Goal: Task Accomplishment & Management: Use online tool/utility

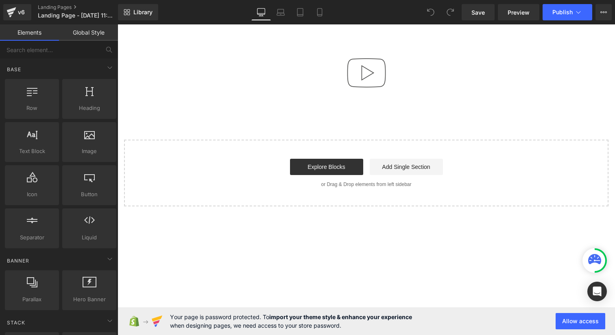
click at [387, 122] on div "Video Popup Select your layout" at bounding box center [367, 127] width 498 height 160
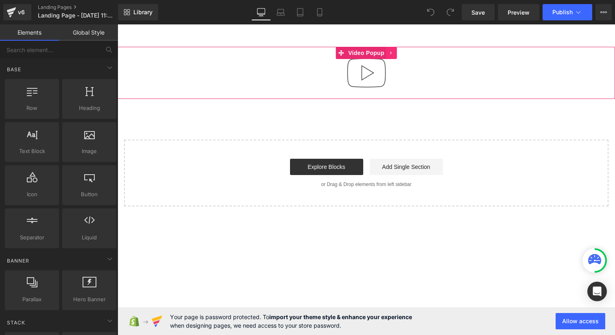
click at [391, 55] on icon at bounding box center [392, 53] width 6 height 6
click at [395, 53] on icon at bounding box center [397, 53] width 6 height 6
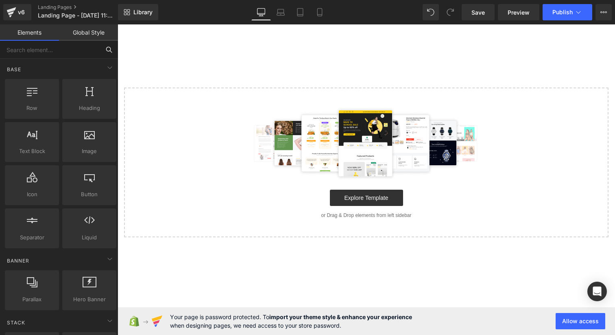
click at [64, 47] on input "text" at bounding box center [50, 50] width 100 height 18
type input "d"
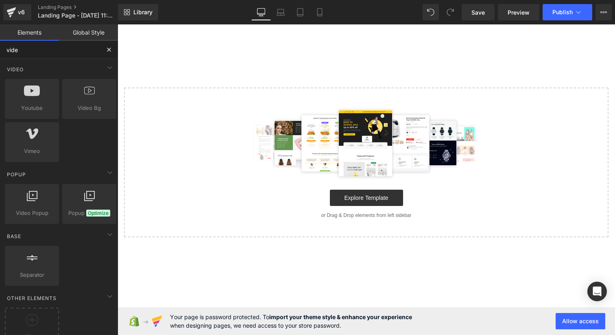
type input "video"
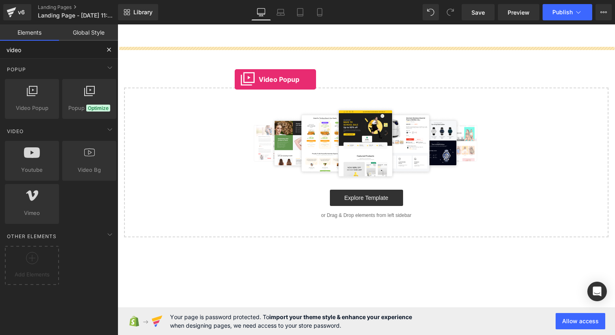
drag, startPoint x: 149, startPoint y: 122, endPoint x: 235, endPoint y: 79, distance: 96.3
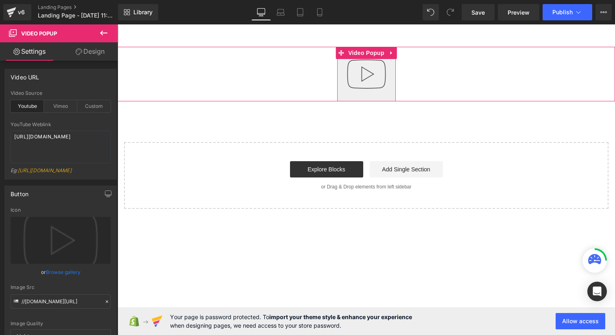
click at [362, 82] on img "button" at bounding box center [367, 74] width 52 height 52
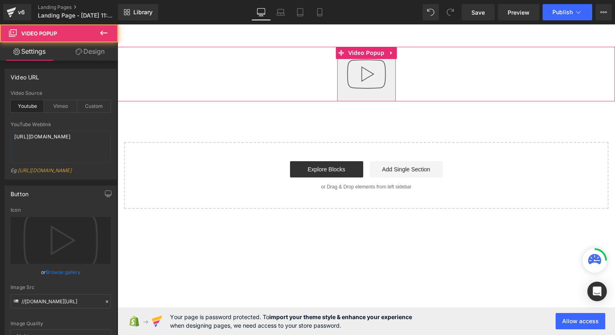
click at [362, 82] on img "button" at bounding box center [367, 74] width 52 height 52
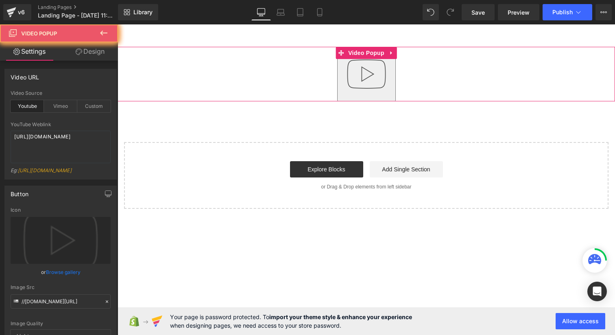
click at [362, 82] on img "button" at bounding box center [367, 74] width 52 height 52
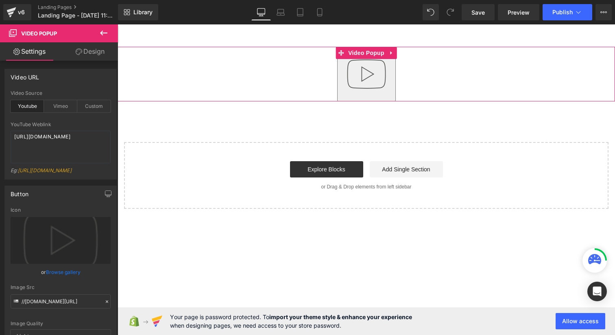
click at [362, 82] on img "button" at bounding box center [367, 74] width 52 height 52
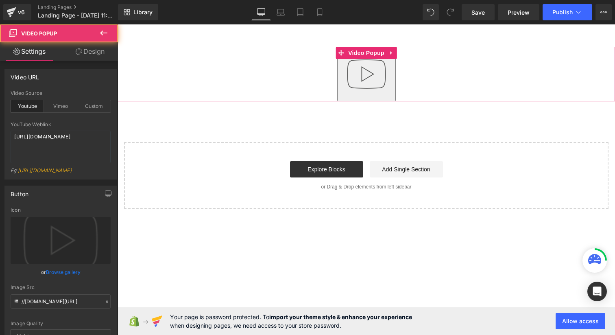
click at [362, 82] on img "button" at bounding box center [367, 74] width 52 height 52
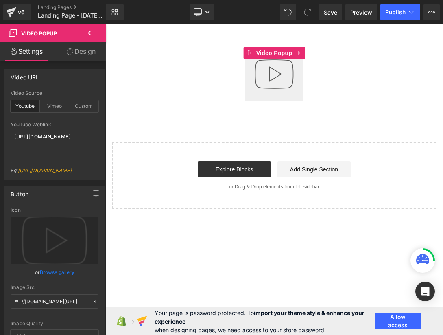
click at [283, 71] on img "button" at bounding box center [274, 74] width 52 height 52
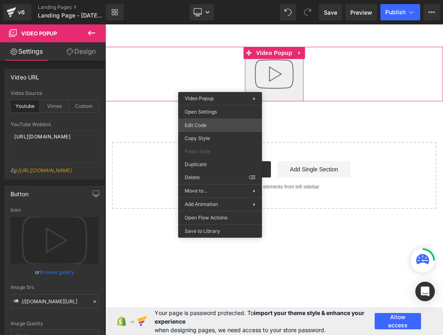
click at [222, 0] on div "Video Popup You are previewing how the will restyle your page. You can not edit…" at bounding box center [221, 0] width 443 height 0
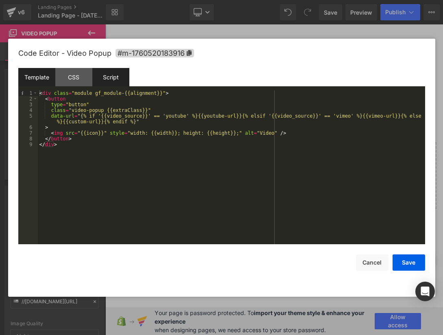
click at [112, 82] on div "Script" at bounding box center [110, 77] width 37 height 18
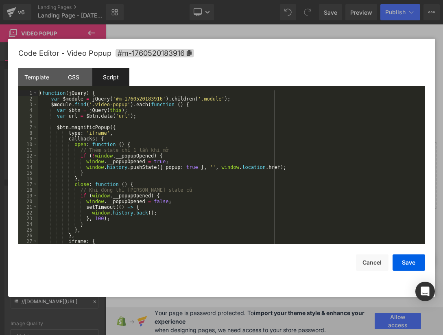
click at [181, 120] on div "( function ( jQuery ) { var $module = jQuery ( '#m-1760520183916' ) . children …" at bounding box center [230, 172] width 384 height 165
click at [155, 114] on div "( function ( jQuery ) { var $module = jQuery ( '#m-1760520183916' ) . children …" at bounding box center [230, 172] width 384 height 165
click at [155, 109] on div "( function ( jQuery ) { var $module = jQuery ( '#m-1760520183916' ) . children …" at bounding box center [230, 172] width 384 height 165
click at [149, 106] on div "( function ( jQuery ) { var $module = jQuery ( '#m-1760520183916' ) . children …" at bounding box center [230, 172] width 384 height 165
click at [166, 105] on div "( function ( jQuery ) { var $module = jQuery ( '#m-1760520183916' ) . children …" at bounding box center [230, 172] width 384 height 165
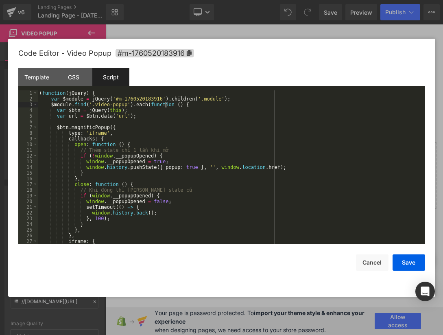
click at [154, 115] on div "( function ( jQuery ) { var $module = jQuery ( '#m-1760520183916' ) . children …" at bounding box center [230, 172] width 384 height 165
click at [144, 108] on div "( function ( jQuery ) { var $module = jQuery ( '#m-1760520183916' ) . children …" at bounding box center [230, 172] width 384 height 165
click at [152, 111] on div "( function ( jQuery ) { var $module = jQuery ( '#m-1760520183916' ) . children …" at bounding box center [230, 172] width 384 height 165
click at [155, 121] on div "( function ( jQuery ) { var $module = jQuery ( '#m-1760520183916' ) . children …" at bounding box center [230, 172] width 384 height 165
click at [146, 108] on div "( function ( jQuery ) { var $module = jQuery ( '#m-1760520183916' ) . children …" at bounding box center [230, 172] width 384 height 165
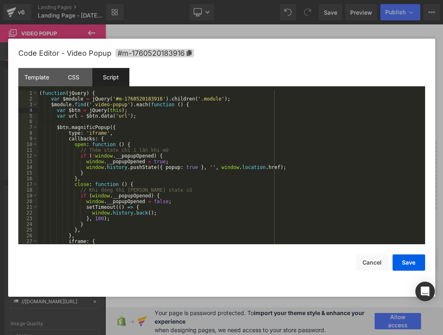
click at [147, 109] on div "( function ( jQuery ) { var $module = jQuery ( '#m-1760520183916' ) . children …" at bounding box center [230, 172] width 384 height 165
click at [149, 114] on div "( function ( jQuery ) { var $module = jQuery ( '#m-1760520183916' ) . children …" at bounding box center [230, 172] width 384 height 165
click at [145, 116] on div "( function ( jQuery ) { var $module = jQuery ( '#m-1760520183916' ) . children …" at bounding box center [230, 172] width 384 height 165
click at [140, 109] on div "( function ( jQuery ) { var $module = jQuery ( '#m-1760520183916' ) . children …" at bounding box center [230, 172] width 384 height 165
click at [123, 114] on div "( function ( jQuery ) { var $module = jQuery ( '#m-1760520183916' ) . children …" at bounding box center [230, 172] width 384 height 165
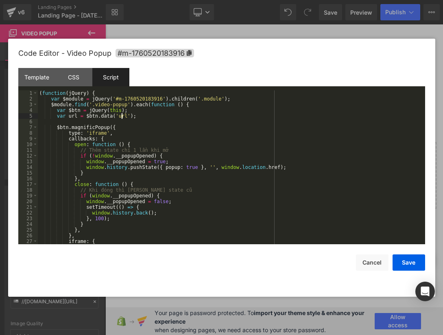
click at [123, 114] on div "( function ( jQuery ) { var $module = jQuery ( '#m-1760520183916' ) . children …" at bounding box center [230, 172] width 384 height 165
click at [139, 116] on div "( function ( jQuery ) { var $module = jQuery ( '#m-1760520183916' ) . children …" at bounding box center [230, 172] width 384 height 165
click at [131, 109] on div "( function ( jQuery ) { var $module = jQuery ( '#m-1760520183916' ) . children …" at bounding box center [230, 172] width 384 height 165
click at [140, 107] on div "( function ( jQuery ) { var $module = jQuery ( '#m-1760520183916' ) . children …" at bounding box center [230, 172] width 384 height 165
click at [140, 109] on div "( function ( jQuery ) { var $module = jQuery ( '#m-1760520183916' ) . children …" at bounding box center [230, 172] width 384 height 165
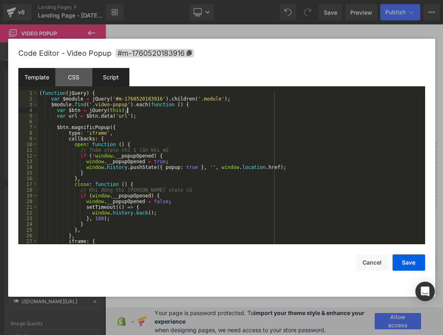
click at [38, 83] on div "Template" at bounding box center [36, 77] width 37 height 18
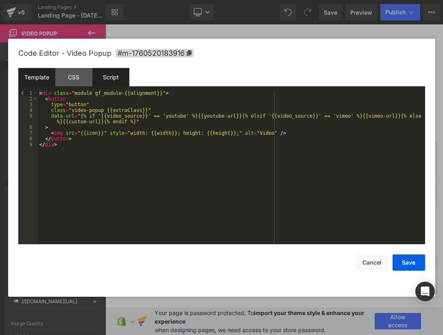
click at [103, 83] on div "Script" at bounding box center [110, 77] width 37 height 18
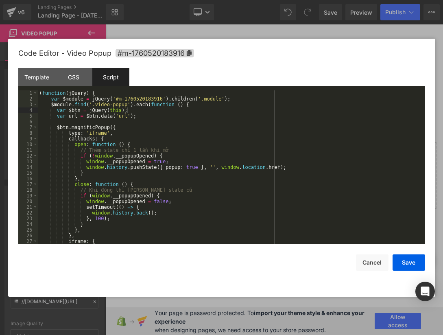
click at [154, 112] on div "( function ( jQuery ) { var $module = jQuery ( '#m-1760520183916' ) . children …" at bounding box center [230, 172] width 384 height 165
click at [143, 110] on div "( function ( jQuery ) { var $module = jQuery ( '#m-1760520183916' ) . children …" at bounding box center [230, 172] width 384 height 165
click at [119, 109] on div "( function ( jQuery ) { var $module = jQuery ( '#m-1760520183916' ) . children …" at bounding box center [230, 172] width 384 height 165
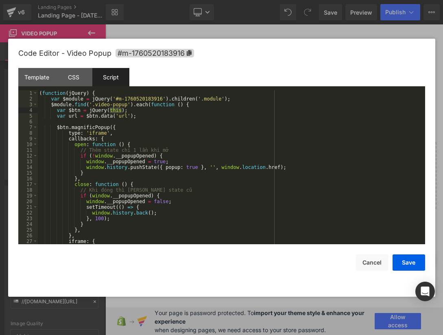
click at [155, 108] on div "( function ( jQuery ) { var $module = jQuery ( '#m-1760520183916' ) . children …" at bounding box center [230, 172] width 384 height 165
click at [155, 107] on div "( function ( jQuery ) { var $module = jQuery ( '#m-1760520183916' ) . children …" at bounding box center [230, 172] width 384 height 165
click at [128, 108] on div "( function ( jQuery ) { var $module = jQuery ( '#m-1760520183916' ) . children …" at bounding box center [230, 172] width 384 height 165
click at [111, 111] on div "( function ( jQuery ) { var $module = jQuery ( '#m-1760520183916' ) . children …" at bounding box center [230, 172] width 384 height 165
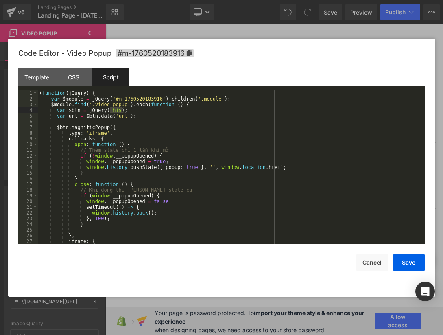
click at [136, 112] on div "( function ( jQuery ) { var $module = jQuery ( '#m-1760520183916' ) . children …" at bounding box center [230, 172] width 384 height 165
click at [137, 125] on div "( function ( jQuery ) { var $module = jQuery ( '#m-1760520183916' ) . children …" at bounding box center [230, 172] width 384 height 165
click at [147, 114] on div "( function ( jQuery ) { var $module = jQuery ( '#m-1760520183916' ) . children …" at bounding box center [230, 172] width 384 height 165
click at [125, 125] on div "( function ( jQuery ) { var $module = jQuery ( '#m-1760520183916' ) . children …" at bounding box center [230, 172] width 384 height 165
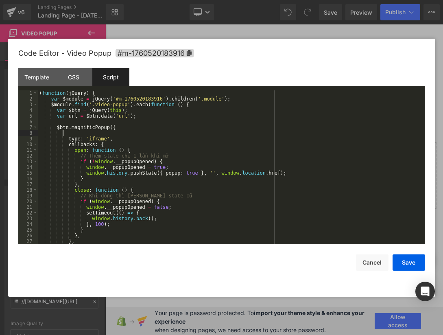
paste textarea
click at [63, 132] on div "( function ( jQuery ) { var $module = jQuery ( '#m-1760520183916' ) . children …" at bounding box center [230, 172] width 384 height 165
click at [129, 144] on div "( function ( jQuery ) { var $module = jQuery ( '#m-1760520183916' ) . children …" at bounding box center [230, 172] width 384 height 165
click at [136, 138] on div "( function ( jQuery ) { var $module = jQuery ( '#m-1760520183916' ) . children …" at bounding box center [230, 172] width 384 height 165
click at [144, 133] on div "( function ( jQuery ) { var $module = jQuery ( '#m-1760520183916' ) . children …" at bounding box center [230, 172] width 384 height 165
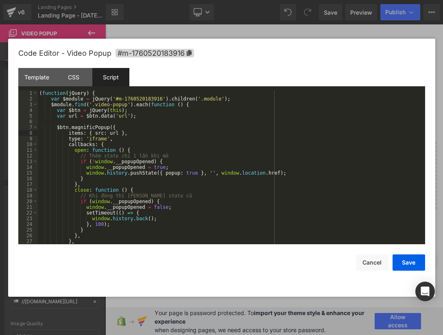
click at [116, 138] on div "( function ( jQuery ) { var $module = jQuery ( '#m-1760520183916' ) . children …" at bounding box center [230, 172] width 384 height 165
click at [144, 133] on div "( function ( jQuery ) { var $module = jQuery ( '#m-1760520183916' ) . children …" at bounding box center [230, 172] width 384 height 165
click at [123, 136] on div "( function ( jQuery ) { var $module = jQuery ( '#m-1760520183916' ) . children …" at bounding box center [230, 172] width 384 height 165
click at [136, 132] on div "( function ( jQuery ) { var $module = jQuery ( '#m-1760520183916' ) . children …" at bounding box center [230, 172] width 384 height 165
click at [119, 135] on div "( function ( jQuery ) { var $module = jQuery ( '#m-1760520183916' ) . children …" at bounding box center [230, 172] width 384 height 165
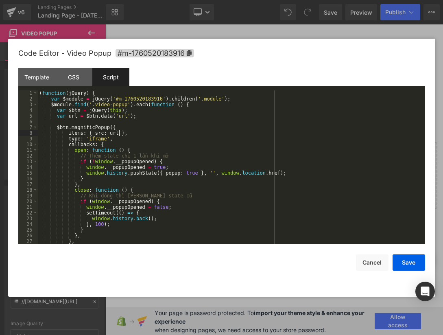
click at [131, 139] on div "( function ( jQuery ) { var $module = jQuery ( '#m-1760520183916' ) . children …" at bounding box center [230, 172] width 384 height 165
click at [398, 265] on button "Save" at bounding box center [409, 262] width 33 height 16
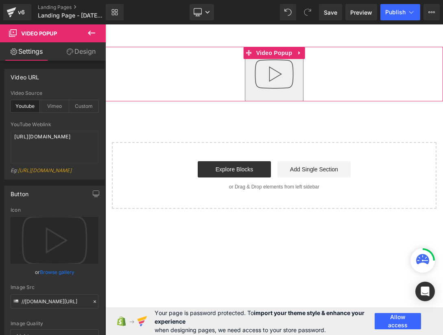
click at [280, 71] on img "button" at bounding box center [274, 74] width 52 height 52
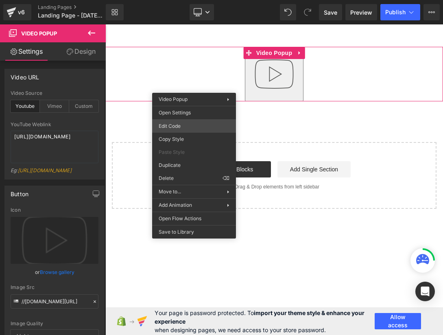
click at [191, 0] on div "Video Popup You are previewing how the will restyle your page. You can not edit…" at bounding box center [221, 0] width 443 height 0
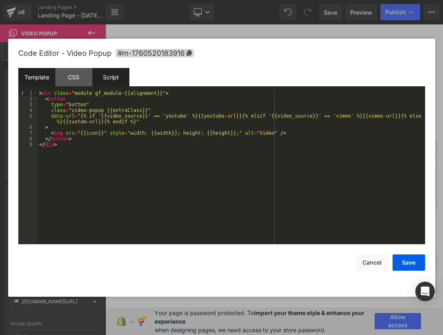
click at [114, 78] on div "Script" at bounding box center [110, 77] width 37 height 18
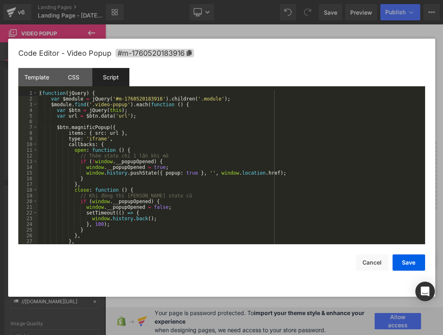
click at [142, 123] on div "( function ( jQuery ) { var $module = jQuery ( '#m-1760520183916' ) . children …" at bounding box center [230, 172] width 384 height 165
click at [152, 117] on div "( function ( jQuery ) { var $module = jQuery ( '#m-1760520183916' ) . children …" at bounding box center [230, 172] width 384 height 165
click at [143, 139] on div "( function ( jQuery ) { var $module = jQuery ( '#m-1760520183916' ) . children …" at bounding box center [230, 172] width 384 height 165
click at [152, 131] on div "( function ( jQuery ) { var $module = jQuery ( '#m-1760520183916' ) . children …" at bounding box center [230, 172] width 384 height 165
click at [118, 130] on div "( function ( jQuery ) { var $module = jQuery ( '#m-1760520183916' ) . children …" at bounding box center [230, 172] width 384 height 165
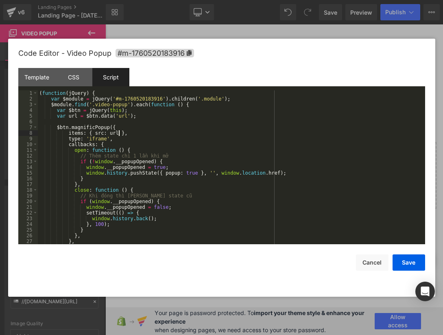
click at [99, 125] on div "( function ( jQuery ) { var $module = jQuery ( '#m-1760520183916' ) . children …" at bounding box center [230, 172] width 384 height 165
click at [130, 128] on div "( function ( jQuery ) { var $module = jQuery ( '#m-1760520183916' ) . children …" at bounding box center [230, 172] width 384 height 165
click at [95, 126] on div "( function ( jQuery ) { var $module = jQuery ( '#m-1760520183916' ) . children …" at bounding box center [230, 172] width 384 height 165
drag, startPoint x: 68, startPoint y: 111, endPoint x: 81, endPoint y: 110, distance: 13.4
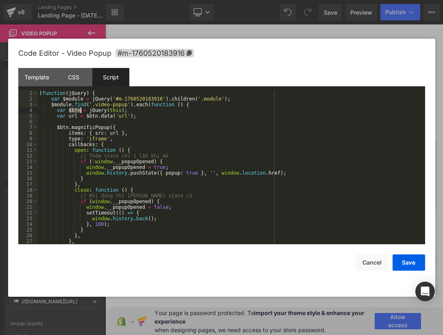
click at [81, 110] on div "( function ( jQuery ) { var $module = jQuery ( '#m-1760520183916' ) . children …" at bounding box center [230, 172] width 384 height 165
click at [94, 123] on div "( function ( jQuery ) { var $module = jQuery ( '#m-1760520183916' ) . children …" at bounding box center [230, 172] width 384 height 165
paste textarea
click at [407, 263] on button "Save" at bounding box center [409, 262] width 33 height 16
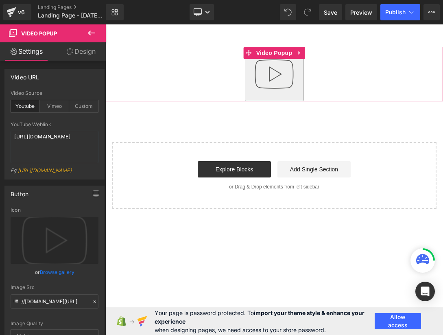
click at [292, 92] on img "button" at bounding box center [274, 74] width 52 height 52
click at [266, 78] on img "button" at bounding box center [274, 74] width 52 height 52
click at [267, 79] on img "button" at bounding box center [274, 74] width 52 height 52
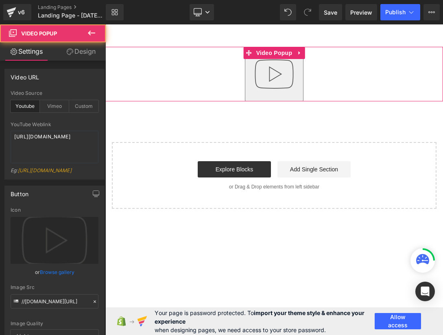
click at [267, 79] on img "button" at bounding box center [274, 74] width 52 height 52
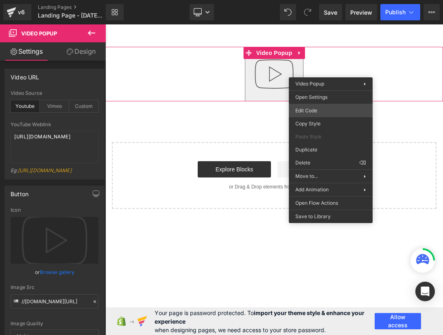
click at [324, 0] on div "Video Popup You are previewing how the will restyle your page. You can not edit…" at bounding box center [221, 0] width 443 height 0
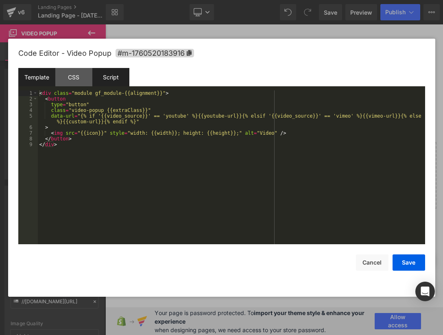
click at [101, 79] on div "Script" at bounding box center [110, 77] width 37 height 18
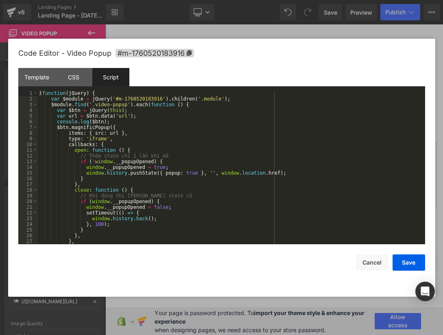
click at [118, 121] on div "( function ( jQuery ) { var $module = jQuery ( '#m-1760520183916' ) . children …" at bounding box center [230, 172] width 384 height 165
click at [130, 101] on div "( function ( jQuery ) { var $module = jQuery ( '#m-1760520183916' ) . children …" at bounding box center [230, 172] width 384 height 165
click at [119, 102] on div "( function ( jQuery ) { var $module = jQuery ( '#m-1760520183916' ) . children …" at bounding box center [230, 172] width 384 height 165
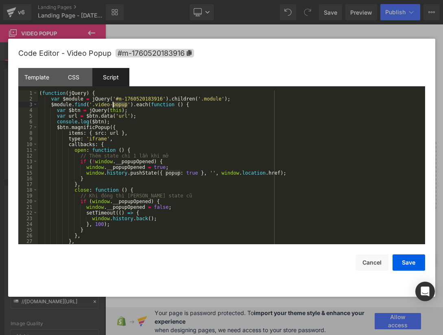
click at [130, 103] on div "( function ( jQuery ) { var $module = jQuery ( '#m-1760520183916' ) . children …" at bounding box center [230, 172] width 384 height 165
click at [157, 105] on div "( function ( jQuery ) { var $module = jQuery ( '#m-1760520183916' ) . children …" at bounding box center [230, 172] width 384 height 165
click at [199, 102] on div "( function ( jQuery ) { var $module = jQuery ( '#m-1760520183916' ) . children …" at bounding box center [230, 172] width 384 height 165
click at [210, 117] on div "( function ( jQuery ) { var $module = jQuery ( '#m-1760520183916' ) . children …" at bounding box center [230, 172] width 384 height 165
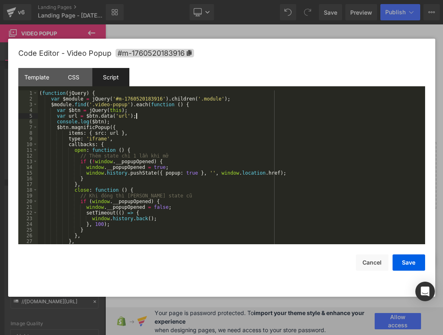
click at [162, 109] on div "( function ( jQuery ) { var $module = jQuery ( '#m-1760520183916' ) . children …" at bounding box center [230, 172] width 384 height 165
click at [161, 119] on div "( function ( jQuery ) { var $module = jQuery ( '#m-1760520183916' ) . children …" at bounding box center [230, 172] width 384 height 165
click at [405, 264] on button "Save" at bounding box center [409, 262] width 33 height 16
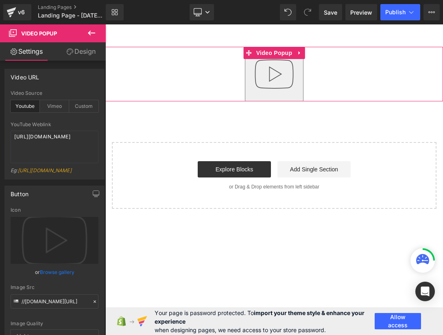
click at [253, 94] on img "button" at bounding box center [274, 74] width 52 height 52
click at [296, 77] on img "button" at bounding box center [274, 74] width 52 height 52
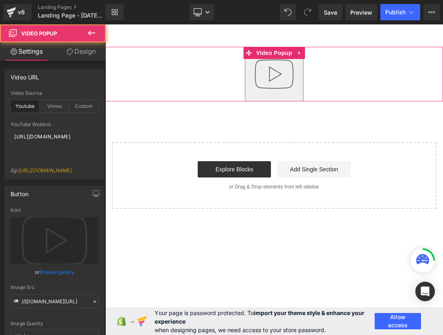
click at [296, 77] on img "button" at bounding box center [274, 74] width 52 height 52
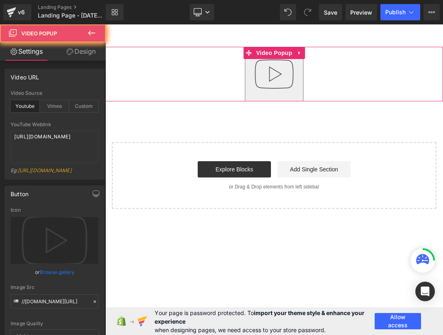
click at [296, 77] on img "button" at bounding box center [274, 74] width 52 height 52
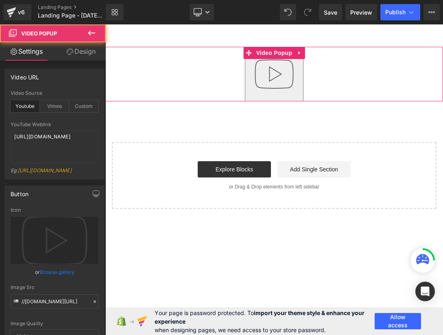
click at [296, 77] on img "button" at bounding box center [274, 74] width 52 height 52
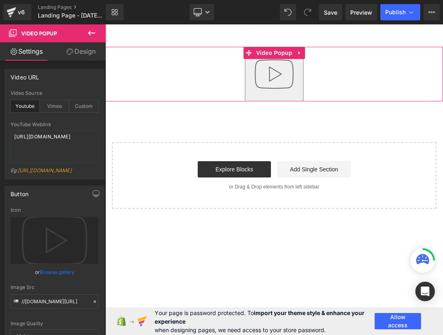
click at [296, 77] on img "button" at bounding box center [274, 74] width 52 height 52
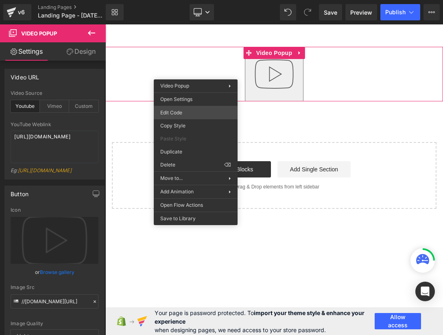
click at [199, 0] on div "Video Popup You are previewing how the will restyle your page. You can not edit…" at bounding box center [221, 0] width 443 height 0
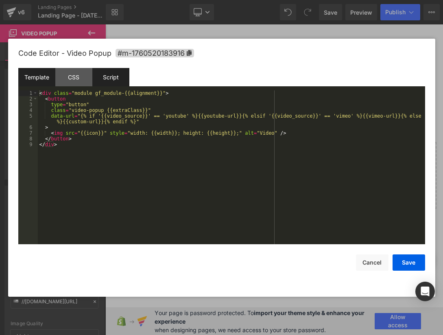
click at [118, 85] on div "Script" at bounding box center [110, 77] width 37 height 18
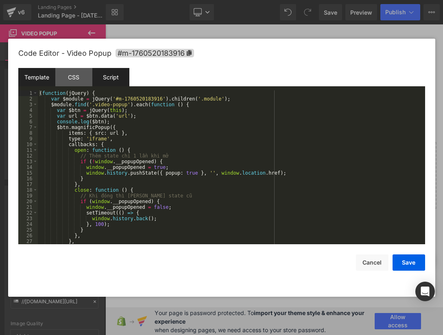
click at [39, 78] on div "Template" at bounding box center [36, 77] width 37 height 18
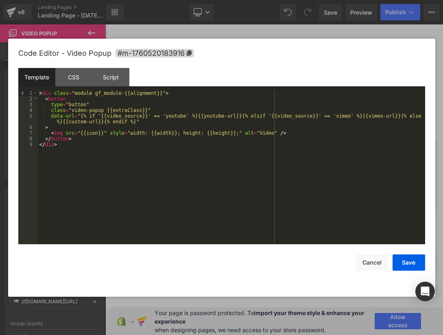
click at [91, 111] on div "< div class = "module gf_module-{{alignment}}" > < button type = "button" class…" at bounding box center [231, 172] width 387 height 165
click at [112, 111] on div "< div class = "module gf_module-{{alignment}}" > < button type = "button" class…" at bounding box center [231, 172] width 387 height 165
click at [124, 102] on div "< div class = "module gf_module-{{alignment}}" > < button type = "button" class…" at bounding box center [231, 172] width 387 height 165
click at [131, 137] on div "< div class = "module gf_module-{{alignment}}" > < button type = "button" class…" at bounding box center [231, 172] width 387 height 165
click at [145, 120] on div "< div class = "module gf_module-{{alignment}}" > < button type = "button" class…" at bounding box center [231, 172] width 387 height 165
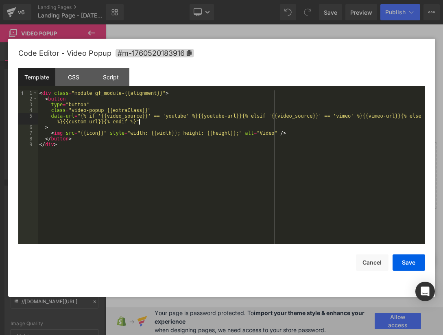
click at [165, 119] on div "< div class = "module gf_module-{{alignment}}" > < button type = "button" class…" at bounding box center [231, 172] width 387 height 165
click at [202, 116] on div "< div class = "module gf_module-{{alignment}}" > < button type = "button" class…" at bounding box center [231, 172] width 387 height 165
click at [197, 113] on div "< div class = "module gf_module-{{alignment}}" > < button type = "button" class…" at bounding box center [231, 172] width 387 height 165
click at [364, 261] on button "Cancel" at bounding box center [372, 262] width 33 height 16
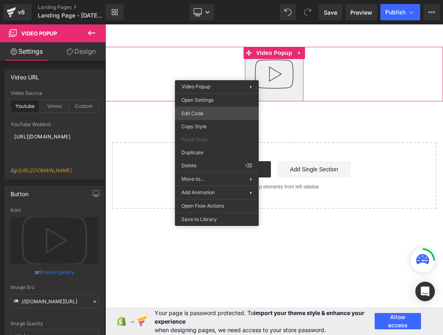
click at [225, 0] on div "Video Popup You are previewing how the will restyle your page. You can not edit…" at bounding box center [221, 0] width 443 height 0
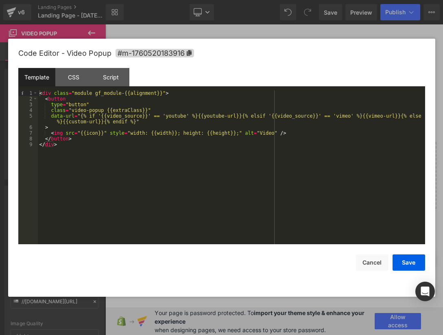
click at [124, 109] on div "< div class = "module gf_module-{{alignment}}" > < button type = "button" class…" at bounding box center [231, 172] width 387 height 165
click at [155, 110] on div "< div class = "module gf_module-{{alignment}}" > < button type = "button" class…" at bounding box center [231, 172] width 387 height 165
click at [129, 109] on div "< div class = "module gf_module-{{alignment}}" > < button type = "button" class…" at bounding box center [231, 172] width 387 height 165
click at [91, 110] on div "< div class = "module gf_module-{{alignment}}" > < button type = "button" class…" at bounding box center [231, 172] width 387 height 165
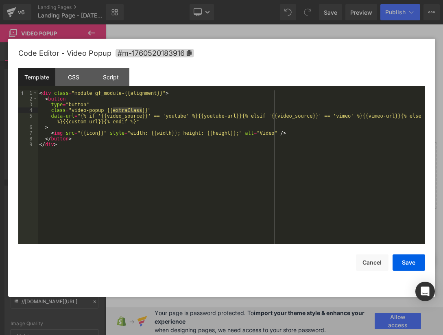
click at [91, 110] on div "< div class = "module gf_module-{{alignment}}" > < button type = "button" class…" at bounding box center [231, 172] width 387 height 165
click at [72, 85] on div "CSS" at bounding box center [73, 77] width 37 height 18
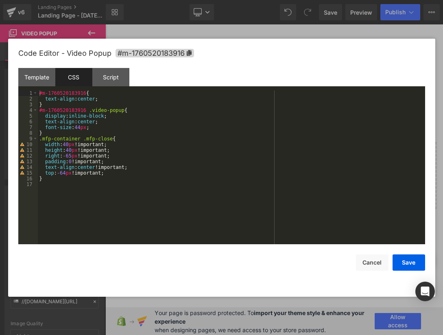
click at [104, 127] on div "#m-1760520183916 { text-align : center ; } #m-1760520183916 .video-popup { disp…" at bounding box center [231, 172] width 387 height 165
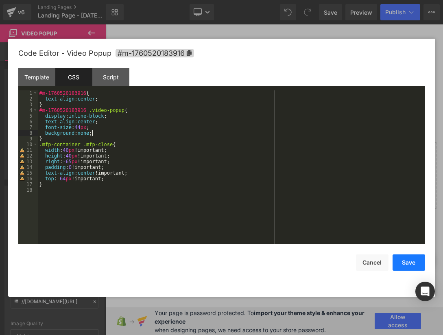
click at [410, 258] on button "Save" at bounding box center [409, 262] width 33 height 16
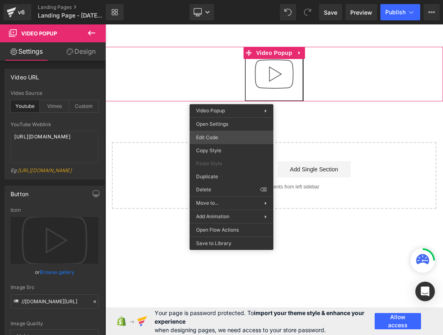
click at [252, 0] on div "Video Popup You are previewing how the will restyle your page. You can not edit…" at bounding box center [221, 0] width 443 height 0
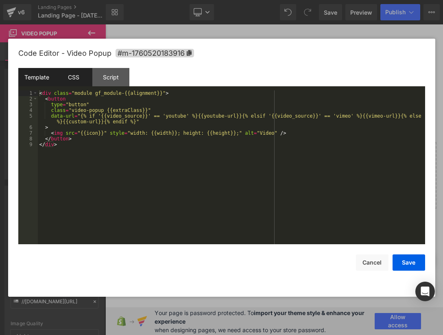
click at [67, 74] on div "CSS" at bounding box center [73, 77] width 37 height 18
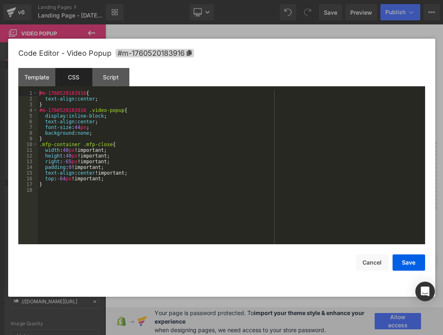
click at [110, 129] on div "#m-1760520183916 { text-align : center ; } #m-1760520183916 .video-popup { disp…" at bounding box center [231, 172] width 387 height 165
click at [115, 136] on div "#m-1760520183916 { text-align : center ; } #m-1760520183916 .video-popup { disp…" at bounding box center [231, 172] width 387 height 165
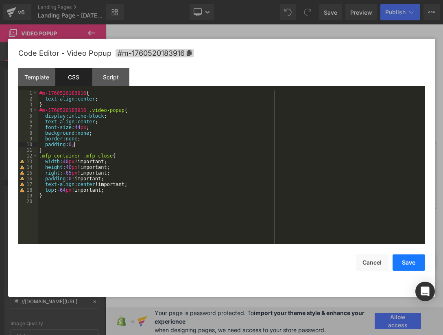
click at [404, 266] on button "Save" at bounding box center [409, 262] width 33 height 16
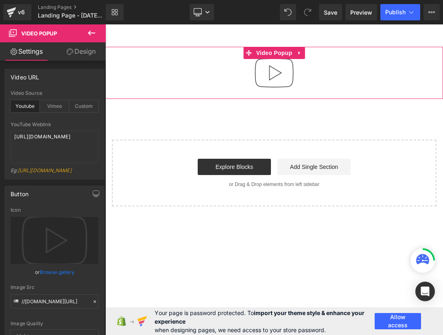
click at [270, 77] on img "button" at bounding box center [274, 73] width 52 height 52
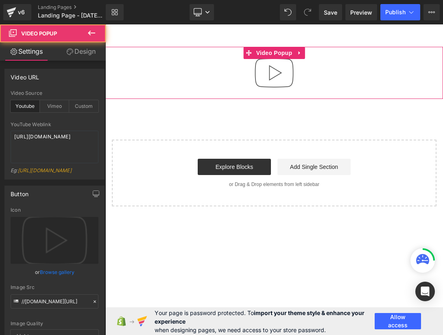
click at [270, 77] on img "button" at bounding box center [274, 73] width 52 height 52
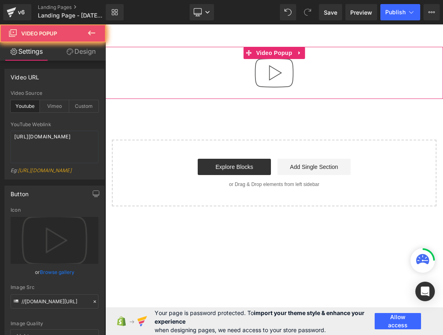
click at [270, 77] on img "button" at bounding box center [274, 73] width 52 height 52
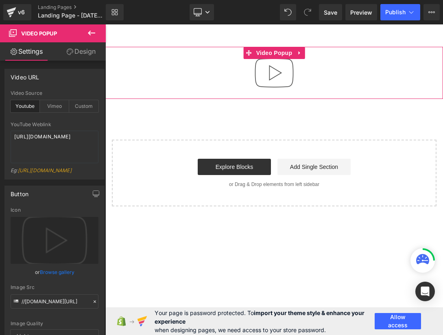
click at [270, 77] on img "button" at bounding box center [274, 73] width 52 height 52
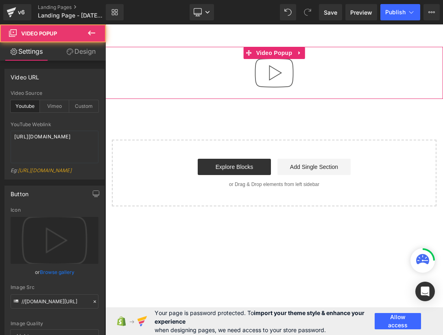
click at [270, 77] on img "button" at bounding box center [274, 73] width 52 height 52
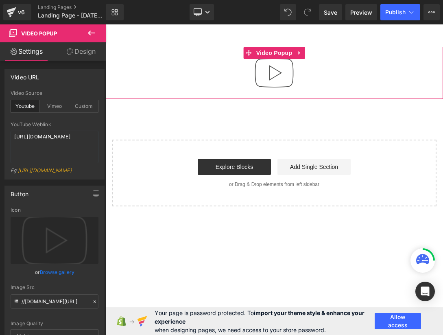
click at [280, 81] on img "button" at bounding box center [274, 73] width 52 height 52
click at [274, 63] on img "button" at bounding box center [274, 73] width 52 height 52
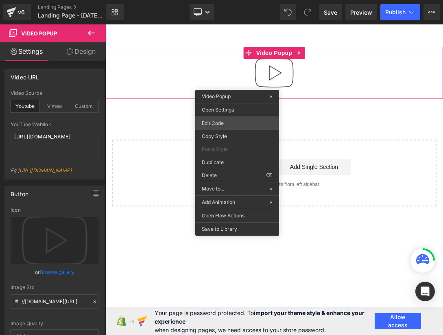
click at [236, 0] on div "Video Popup You are previewing how the will restyle your page. You can not edit…" at bounding box center [221, 0] width 443 height 0
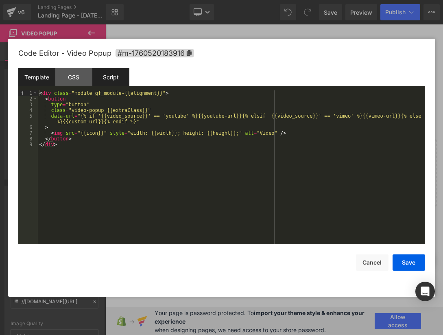
click at [113, 77] on div "Script" at bounding box center [110, 77] width 37 height 18
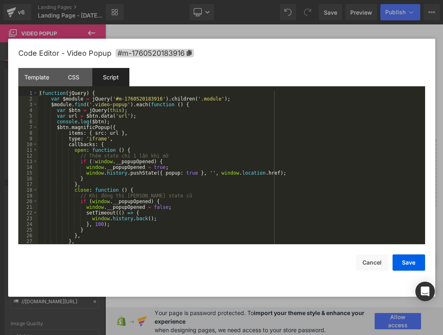
click at [200, 136] on div "( function ( jQuery ) { var $module = jQuery ( '#m-1760520183916' ) . children …" at bounding box center [230, 172] width 384 height 165
click at [118, 120] on div "( function ( jQuery ) { var $module = jQuery ( '#m-1760520183916' ) . children …" at bounding box center [230, 172] width 384 height 165
click at [154, 117] on div "( function ( jQuery ) { var $module = jQuery ( '#m-1760520183916' ) . children …" at bounding box center [230, 172] width 384 height 165
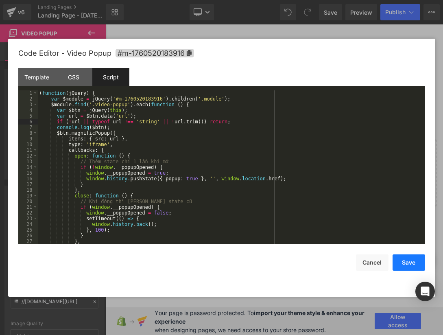
click at [402, 267] on button "Save" at bounding box center [409, 262] width 33 height 16
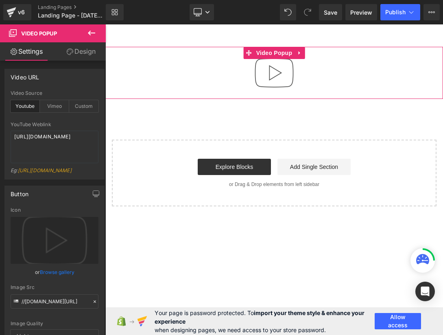
click at [276, 70] on img "button" at bounding box center [274, 73] width 52 height 52
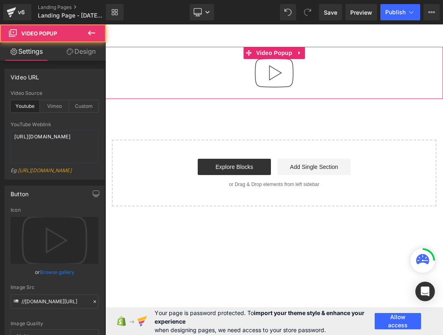
click at [290, 73] on img "button" at bounding box center [274, 73] width 52 height 52
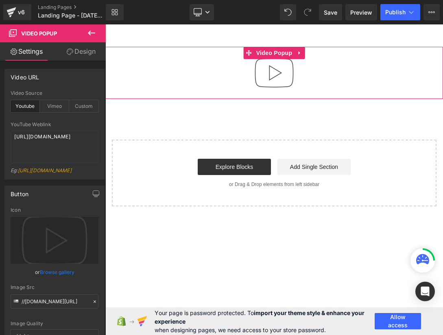
click at [298, 77] on img "button" at bounding box center [274, 73] width 52 height 52
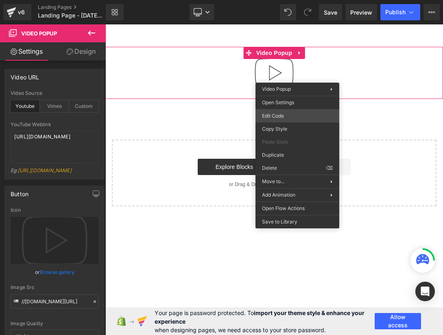
click at [301, 0] on div "Video Popup You are previewing how the will restyle your page. You can not edit…" at bounding box center [221, 0] width 443 height 0
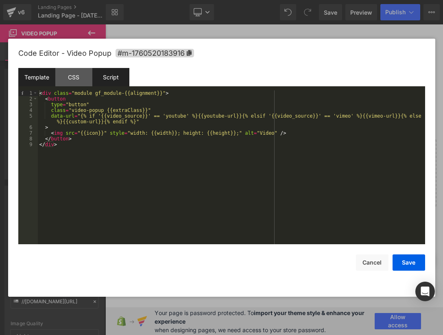
click at [108, 80] on div "Script" at bounding box center [110, 77] width 37 height 18
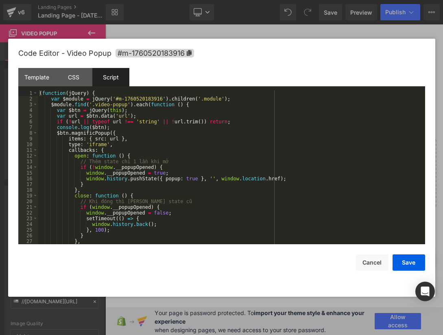
click at [205, 140] on div "( function ( jQuery ) { var $module = jQuery ( '#m-1760520183916' ) . children …" at bounding box center [230, 172] width 384 height 165
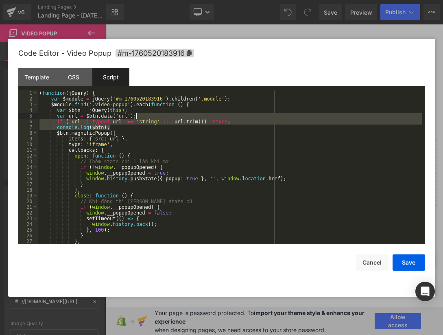
drag, startPoint x: 148, startPoint y: 125, endPoint x: 164, endPoint y: 117, distance: 18.4
click at [164, 117] on div "( function ( jQuery ) { var $module = jQuery ( '#m-1760520183916' ) . children …" at bounding box center [230, 172] width 384 height 165
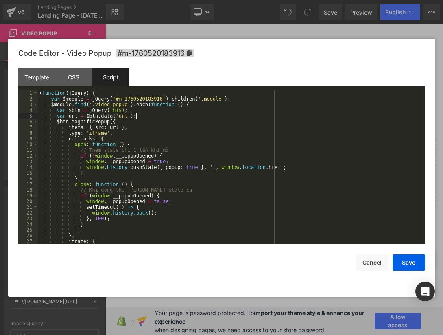
click at [202, 106] on div "( function ( jQuery ) { var $module = jQuery ( '#m-1760520183916' ) . children …" at bounding box center [230, 172] width 384 height 165
click at [243, 99] on div "( function ( jQuery ) { var $module = jQuery ( '#m-1760520183916' ) . children …" at bounding box center [230, 172] width 384 height 165
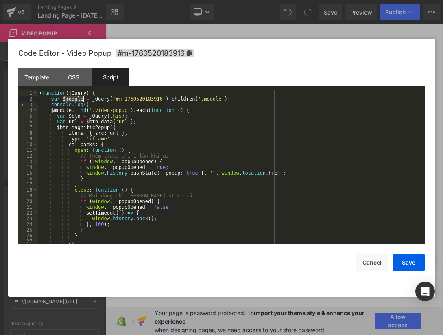
drag, startPoint x: 63, startPoint y: 98, endPoint x: 83, endPoint y: 99, distance: 19.6
click at [83, 99] on div "( function ( jQuery ) { var $module = jQuery ( '#m-1760520183916' ) . children …" at bounding box center [230, 172] width 384 height 165
click at [87, 105] on div "( function ( jQuery ) { var $module = jQuery ( '#m-1760520183916' ) . children …" at bounding box center [230, 172] width 384 height 165
paste textarea
click at [133, 105] on div "( function ( jQuery ) { var $module = jQuery ( '#m-1760520183916' ) . children …" at bounding box center [230, 172] width 384 height 165
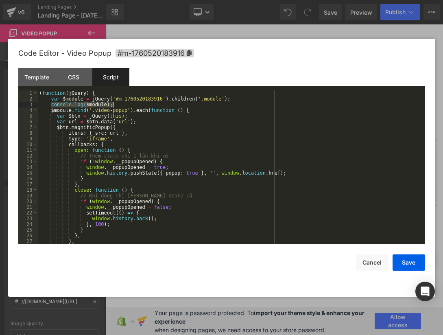
drag, startPoint x: 51, startPoint y: 106, endPoint x: 114, endPoint y: 106, distance: 63.1
click at [114, 106] on div "( function ( jQuery ) { var $module = jQuery ( '#m-1760520183916' ) . children …" at bounding box center [230, 172] width 384 height 165
click at [154, 118] on div "( function ( jQuery ) { var $module = jQuery ( '#m-1760520183916' ) . children …" at bounding box center [230, 172] width 384 height 165
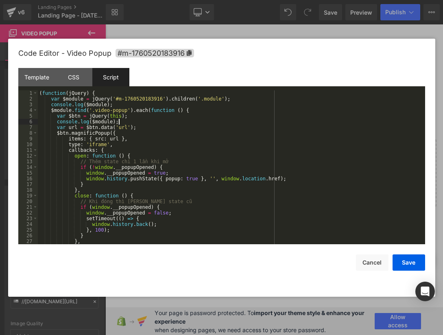
click at [73, 116] on div "( function ( jQuery ) { var $module = jQuery ( '#m-1760520183916' ) . children …" at bounding box center [230, 172] width 384 height 165
drag, startPoint x: 69, startPoint y: 115, endPoint x: 80, endPoint y: 116, distance: 10.7
click at [80, 116] on div "( function ( jQuery ) { var $module = jQuery ( '#m-1760520183916' ) . children …" at bounding box center [230, 172] width 384 height 165
click at [107, 122] on div "( function ( jQuery ) { var $module = jQuery ( '#m-1760520183916' ) . children …" at bounding box center [230, 172] width 384 height 165
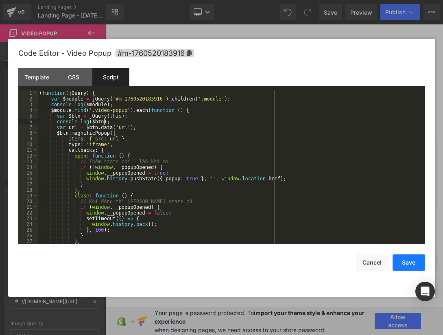
click at [409, 264] on button "Save" at bounding box center [409, 262] width 33 height 16
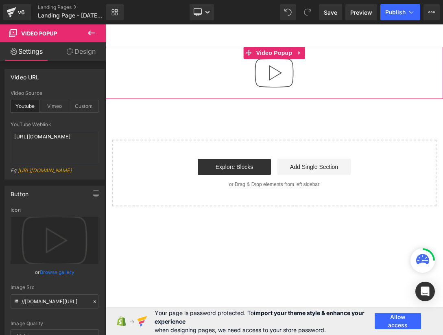
click at [277, 73] on img "button" at bounding box center [274, 73] width 52 height 52
click at [278, 66] on img "button" at bounding box center [274, 73] width 52 height 52
click at [278, 68] on img "button" at bounding box center [274, 73] width 52 height 52
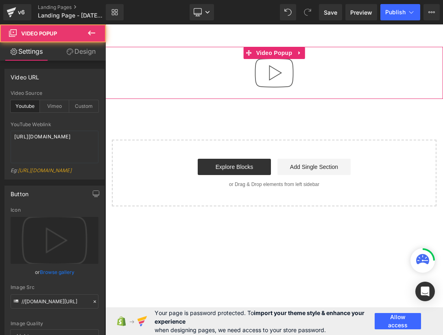
click at [278, 68] on img "button" at bounding box center [274, 73] width 52 height 52
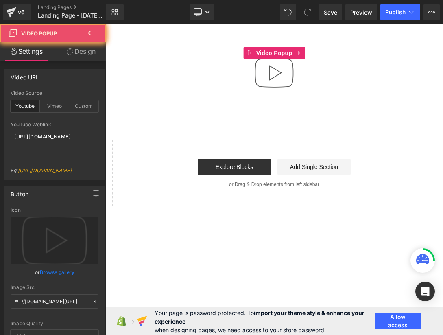
click at [278, 68] on img "button" at bounding box center [274, 73] width 52 height 52
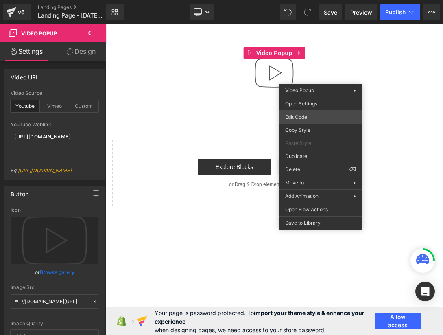
click at [314, 0] on div "Video Popup You are previewing how the will restyle your page. You can not edit…" at bounding box center [221, 0] width 443 height 0
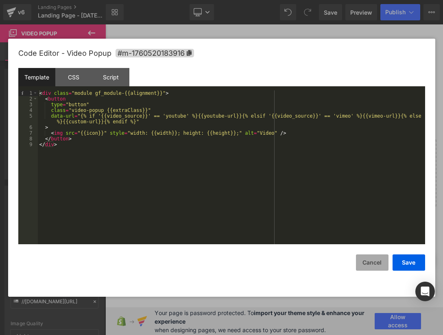
click at [371, 261] on button "Cancel" at bounding box center [372, 262] width 33 height 16
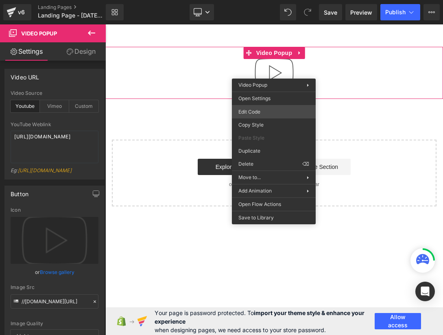
click at [279, 0] on div "Video Popup You are previewing how the will restyle your page. You can not edit…" at bounding box center [221, 0] width 443 height 0
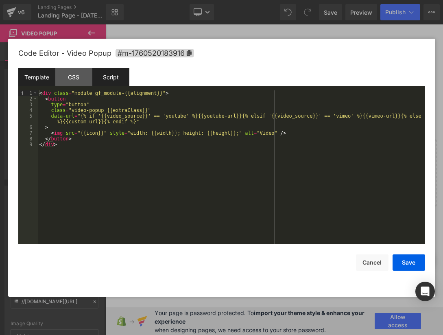
click at [111, 78] on div "Script" at bounding box center [110, 77] width 37 height 18
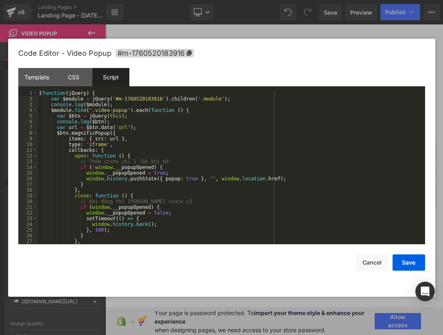
click at [150, 171] on div "( function ( jQuery ) { var $module = jQuery ( '#m-1760520183916' ) . children …" at bounding box center [230, 172] width 384 height 165
click at [178, 136] on div "( function ( jQuery ) { var $module = jQuery ( '#m-1760520183916' ) . children …" at bounding box center [230, 172] width 384 height 165
click at [138, 105] on div "( function ( jQuery ) { var $module = jQuery ( '#m-1760520183916' ) . children …" at bounding box center [230, 172] width 384 height 165
click at [139, 104] on div "( function ( jQuery ) { var $module = jQuery ( '#m-1760520183916' ) . children …" at bounding box center [230, 172] width 384 height 165
click at [141, 147] on div "( function ( jQuery ) { var $module = jQuery ( '#m-1760520183916' ) . children …" at bounding box center [230, 172] width 384 height 165
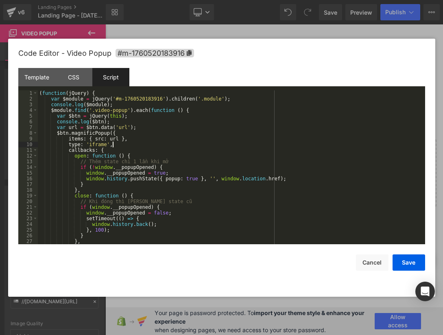
click at [160, 136] on div "( function ( jQuery ) { var $module = jQuery ( '#m-1760520183916' ) . children …" at bounding box center [230, 172] width 384 height 165
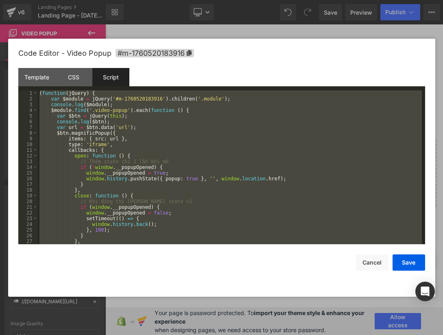
click at [142, 97] on div "( function ( jQuery ) { var $module = jQuery ( '#m-1760520183916' ) . children …" at bounding box center [230, 172] width 384 height 165
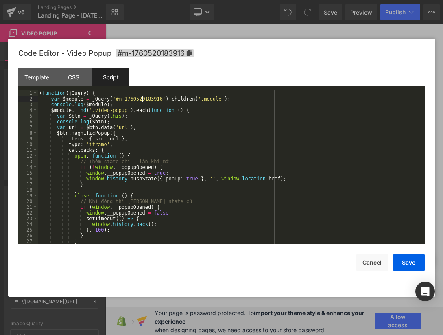
click at [142, 97] on div "( function ( jQuery ) { var $module = jQuery ( '#m-1760520183916' ) . children …" at bounding box center [230, 172] width 384 height 165
click at [148, 99] on div "( function ( jQuery ) { var $module = jQuery ( '#m-1760520183916' ) . children …" at bounding box center [230, 172] width 384 height 165
click at [224, 107] on div "( function ( jQuery ) { var $module = jQuery ( '#m-1760520183916' ) . children …" at bounding box center [230, 172] width 384 height 165
click at [251, 100] on div "( function ( jQuery ) { var $module = jQuery ( '#m-1760520183916' ) . children …" at bounding box center [230, 172] width 384 height 165
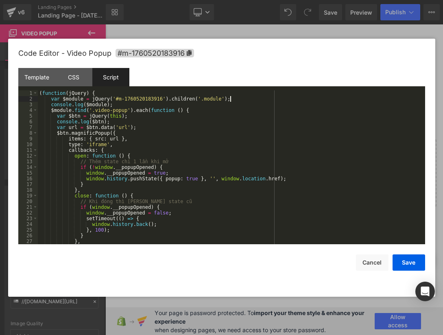
click at [232, 101] on div "( function ( jQuery ) { var $module = jQuery ( '#m-1760520183916' ) . children …" at bounding box center [230, 172] width 384 height 165
click at [173, 100] on div "( function ( jQuery ) { var $module = jQuery ( '#m-1760520183916' ) . children …" at bounding box center [230, 172] width 384 height 165
click at [130, 97] on div "( function ( jQuery ) { var $module = jQuery ( '#m-1760520183916' ) . children …" at bounding box center [230, 172] width 384 height 165
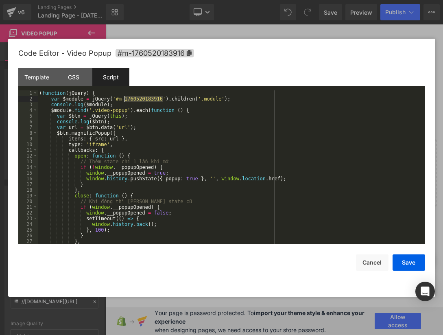
click at [214, 141] on div "( function ( jQuery ) { var $module = jQuery ( '#m-1760520183916' ) . children …" at bounding box center [230, 172] width 384 height 165
click at [198, 166] on div "( function ( jQuery ) { var $module = jQuery ( '#m-1760520183916' ) . children …" at bounding box center [230, 172] width 384 height 165
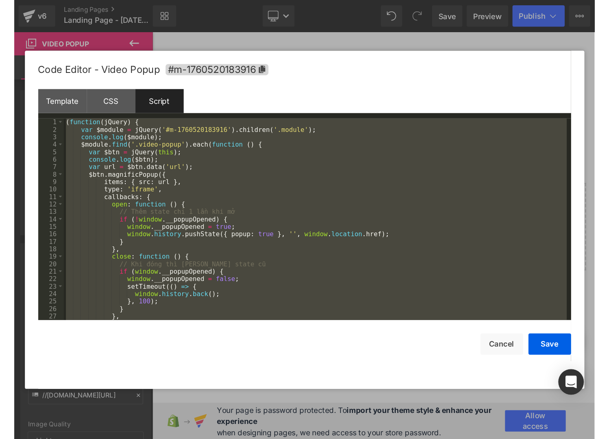
scroll to position [74, 0]
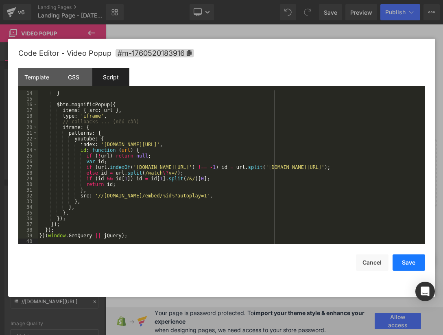
click at [408, 259] on button "Save" at bounding box center [409, 262] width 33 height 16
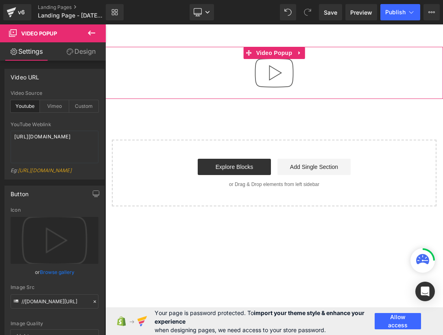
click at [271, 64] on img "button" at bounding box center [274, 73] width 52 height 52
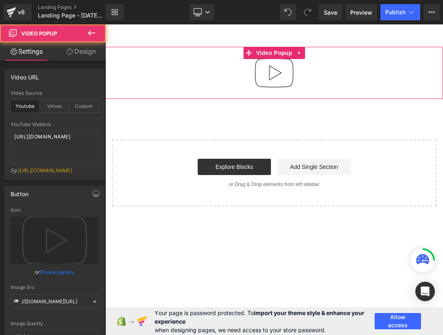
click at [274, 70] on img "button" at bounding box center [274, 73] width 52 height 52
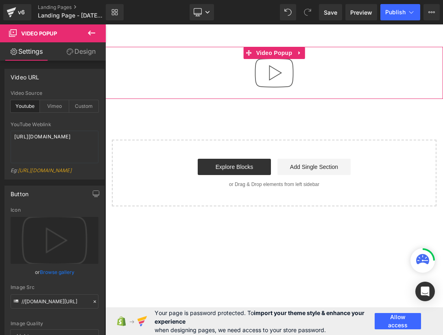
click at [274, 70] on img "button" at bounding box center [274, 73] width 52 height 52
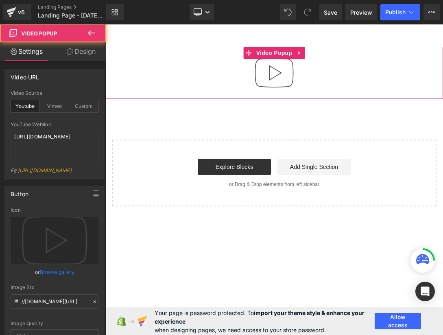
click at [274, 70] on img "button" at bounding box center [274, 73] width 52 height 52
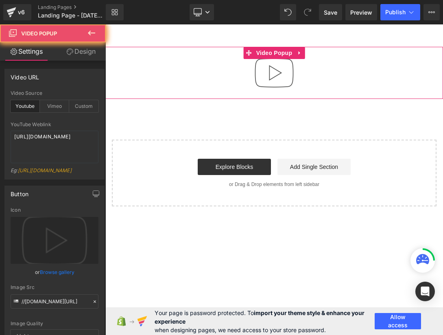
click at [274, 70] on img "button" at bounding box center [274, 73] width 52 height 52
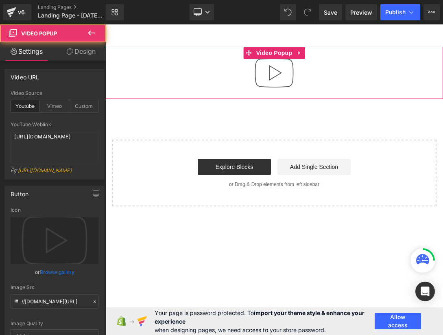
click at [274, 70] on img "button" at bounding box center [274, 73] width 52 height 52
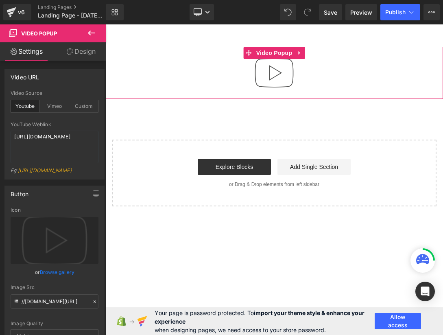
click at [274, 70] on img "button" at bounding box center [274, 73] width 52 height 52
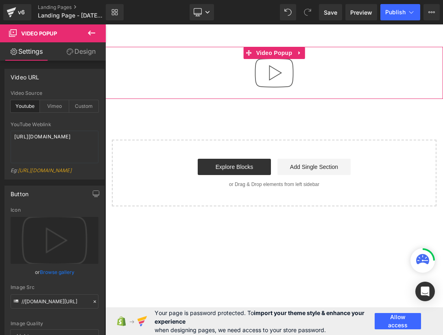
click at [274, 70] on img "button" at bounding box center [274, 73] width 52 height 52
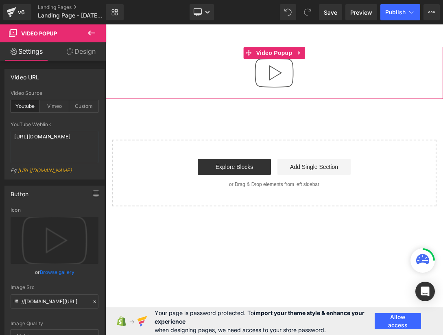
click at [274, 70] on img "button" at bounding box center [274, 73] width 52 height 52
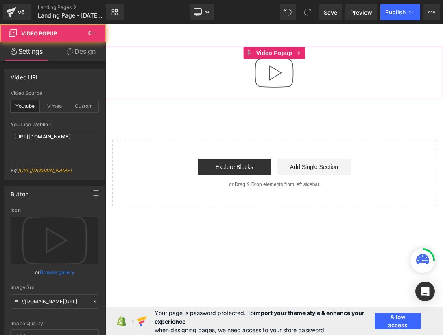
click at [274, 70] on img "button" at bounding box center [274, 73] width 52 height 52
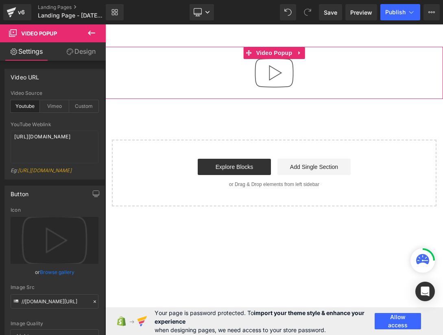
click at [272, 76] on img "button" at bounding box center [274, 73] width 52 height 52
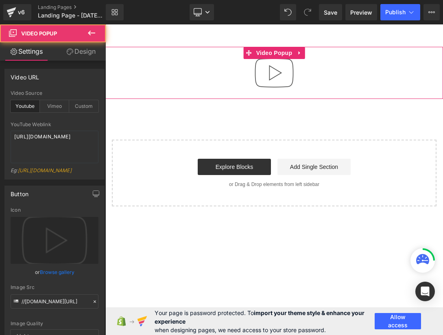
click at [272, 76] on img "button" at bounding box center [274, 73] width 52 height 52
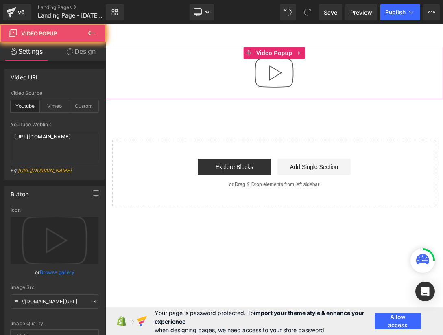
click at [272, 76] on img "button" at bounding box center [274, 73] width 52 height 52
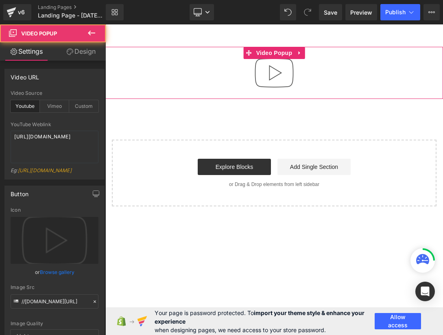
click at [272, 76] on img "button" at bounding box center [274, 73] width 52 height 52
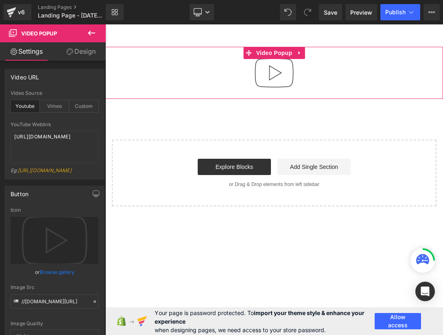
click at [272, 76] on img "button" at bounding box center [274, 73] width 52 height 52
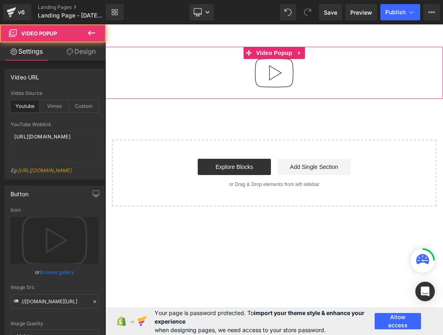
click at [272, 76] on img "button" at bounding box center [274, 73] width 52 height 52
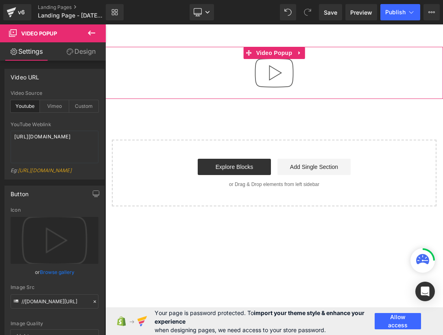
click at [272, 76] on img "button" at bounding box center [274, 73] width 52 height 52
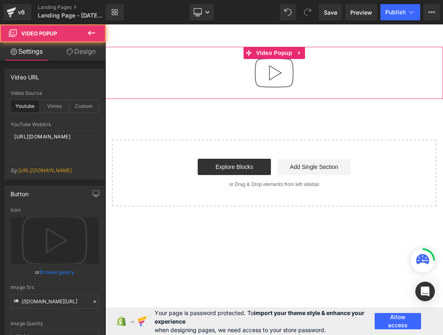
click at [272, 76] on img "button" at bounding box center [274, 73] width 52 height 52
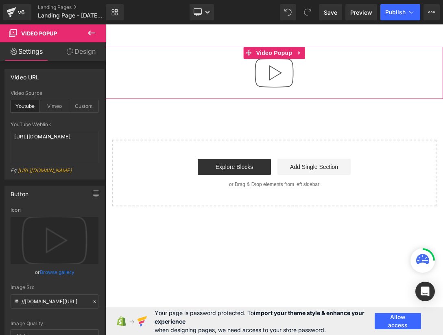
click at [272, 76] on img "button" at bounding box center [274, 73] width 52 height 52
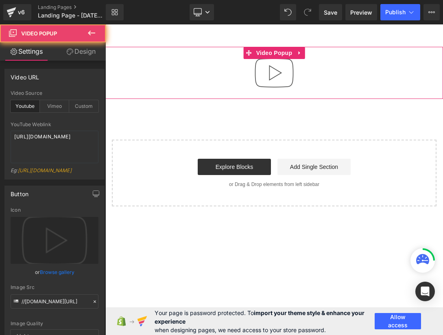
click at [272, 76] on img "button" at bounding box center [274, 73] width 52 height 52
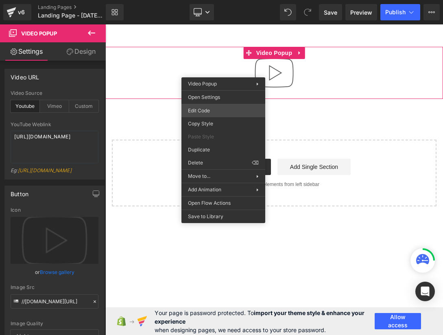
click at [217, 0] on div "Video Popup You are previewing how the will restyle your page. You can not edit…" at bounding box center [221, 0] width 443 height 0
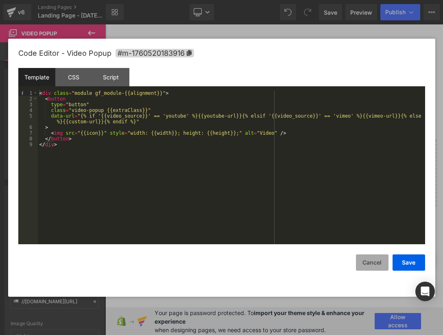
click at [383, 260] on button "Cancel" at bounding box center [372, 262] width 33 height 16
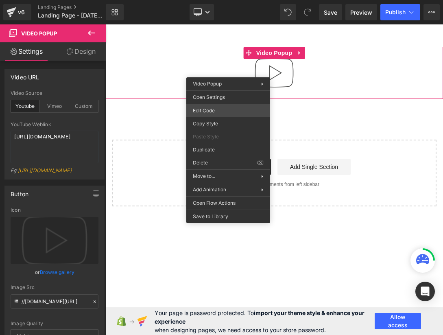
click at [221, 0] on div "Video Popup You are previewing how the will restyle your page. You can not edit…" at bounding box center [221, 0] width 443 height 0
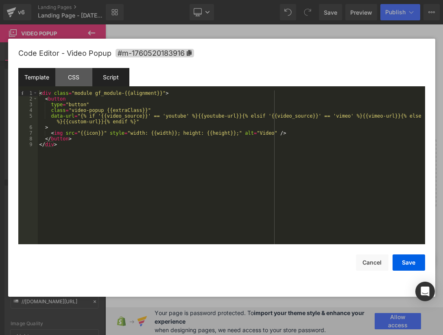
click at [116, 74] on div "Script" at bounding box center [110, 77] width 37 height 18
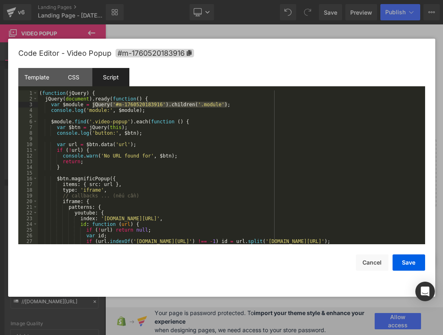
drag, startPoint x: 92, startPoint y: 105, endPoint x: 227, endPoint y: 105, distance: 135.1
click at [227, 105] on div "( function ( jQuery ) { jQuery ( document ) . ready ( function ( ) { var $modul…" at bounding box center [230, 172] width 384 height 165
click at [38, 77] on div "Template" at bounding box center [36, 77] width 37 height 18
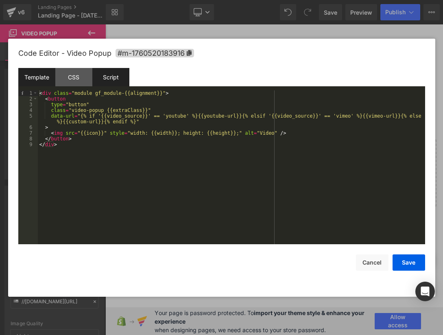
click at [118, 75] on div "Script" at bounding box center [110, 77] width 37 height 18
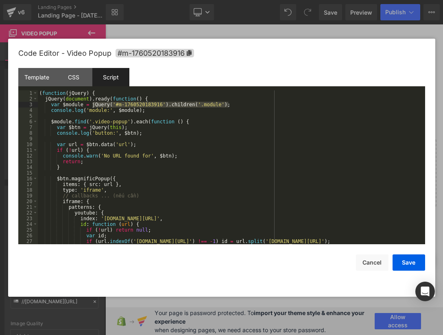
click at [216, 109] on div "( function ( jQuery ) { jQuery ( document ) . ready ( function ( ) { var $modul…" at bounding box center [230, 172] width 384 height 165
click at [241, 107] on div "( function ( jQuery ) { jQuery ( document ) . ready ( function ( ) { var $modul…" at bounding box center [230, 172] width 384 height 165
drag, startPoint x: 235, startPoint y: 104, endPoint x: 51, endPoint y: 105, distance: 184.4
click at [51, 105] on div "( function ( jQuery ) { jQuery ( document ) . ready ( function ( ) { var $modul…" at bounding box center [230, 172] width 384 height 165
click at [232, 126] on div "( function ( jQuery ) { jQuery ( document ) . ready ( function ( ) { var $modul…" at bounding box center [230, 172] width 384 height 165
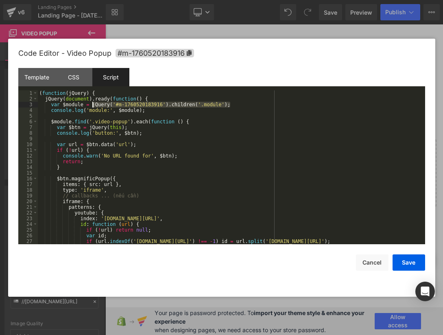
drag, startPoint x: 237, startPoint y: 104, endPoint x: 93, endPoint y: 103, distance: 144.5
click at [93, 103] on div "( function ( jQuery ) { jQuery ( document ) . ready ( function ( ) { var $modul…" at bounding box center [230, 172] width 384 height 165
click at [214, 120] on div "( function ( jQuery ) { jQuery ( document ) . ready ( function ( ) { var $modul…" at bounding box center [230, 172] width 384 height 165
click at [51, 121] on div "( function ( jQuery ) { jQuery ( document ) . ready ( function ( ) { var $modul…" at bounding box center [230, 172] width 384 height 165
drag, startPoint x: 51, startPoint y: 104, endPoint x: 231, endPoint y: 105, distance: 179.9
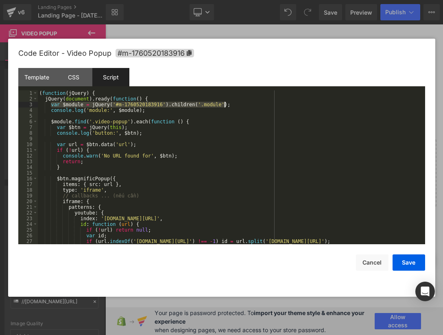
click at [232, 105] on div "( function ( jQuery ) { jQuery ( document ) . ready ( function ( ) { var $modul…" at bounding box center [230, 172] width 384 height 165
drag, startPoint x: 49, startPoint y: 121, endPoint x: 132, endPoint y: 123, distance: 83.5
click at [133, 123] on div "( function ( jQuery ) { jQuery ( document ) . ready ( function ( ) { var $modul…" at bounding box center [230, 172] width 384 height 165
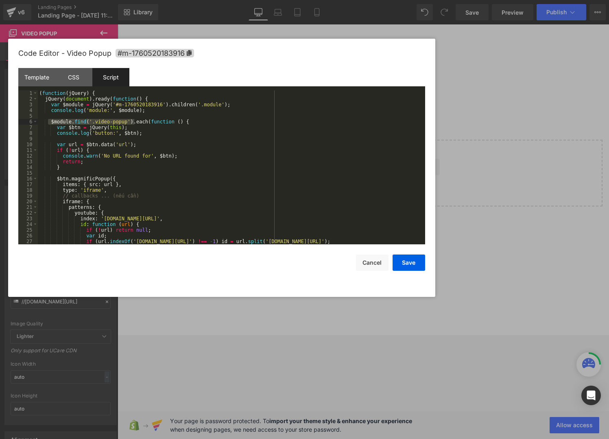
click at [277, 147] on div "( function ( jQuery ) { jQuery ( document ) . ready ( function ( ) { var $modul…" at bounding box center [230, 172] width 384 height 165
click at [409, 260] on button "Save" at bounding box center [409, 262] width 33 height 16
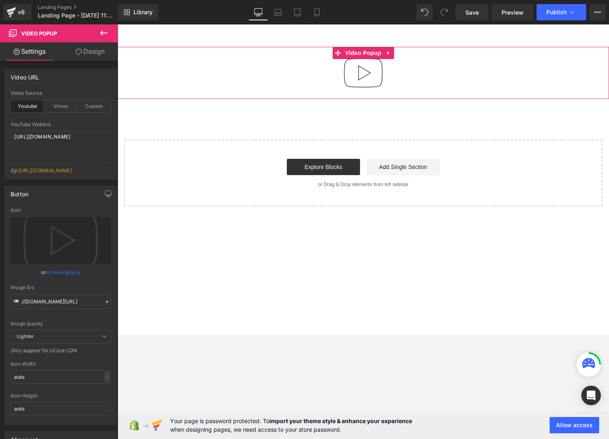
click at [365, 79] on img "button" at bounding box center [363, 73] width 52 height 52
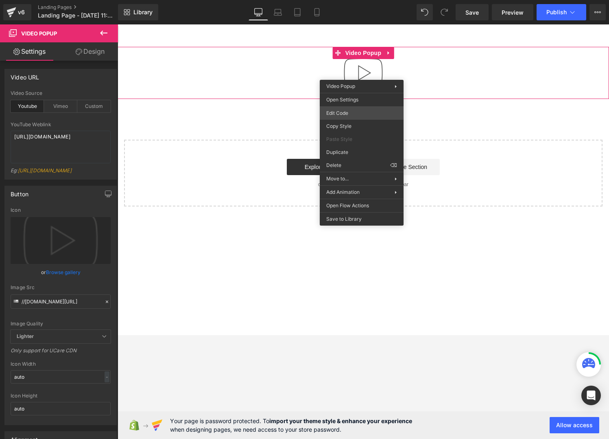
click at [335, 0] on div "Video Popup You are previewing how the will restyle your page. You can not edit…" at bounding box center [304, 0] width 609 height 0
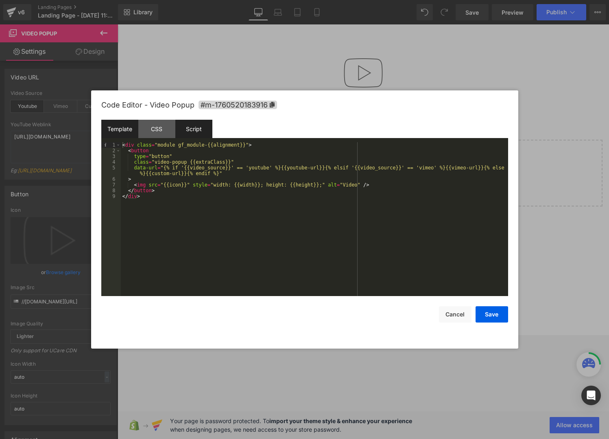
click at [192, 126] on div "Script" at bounding box center [193, 129] width 37 height 18
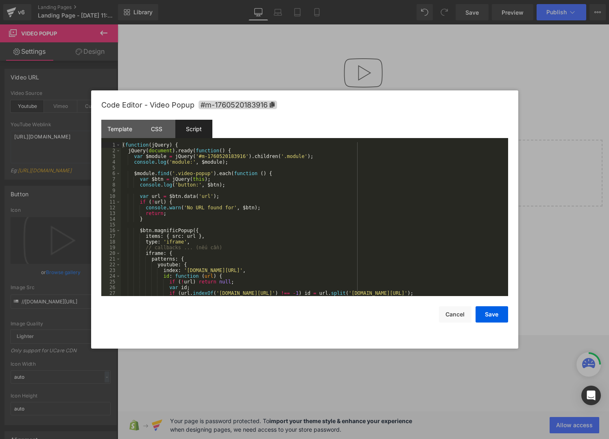
click at [274, 173] on div "( function ( jQuery ) { jQuery ( document ) . ready ( function ( ) { var $modul…" at bounding box center [313, 224] width 384 height 165
click at [286, 184] on div "( function ( jQuery ) { jQuery ( document ) . ready ( function ( ) { var $modul…" at bounding box center [313, 224] width 384 height 165
click at [260, 176] on div "( function ( jQuery ) { jQuery ( document ) . ready ( function ( ) { var $modul…" at bounding box center [313, 224] width 384 height 165
click at [229, 177] on div "( function ( jQuery ) { jQuery ( document ) . ready ( function ( ) { var $modul…" at bounding box center [313, 224] width 384 height 165
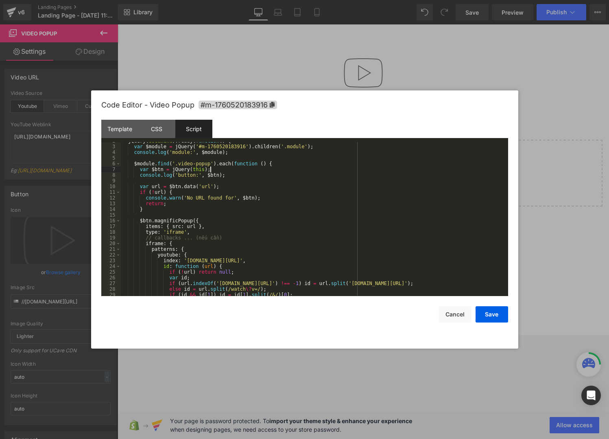
scroll to position [5, 0]
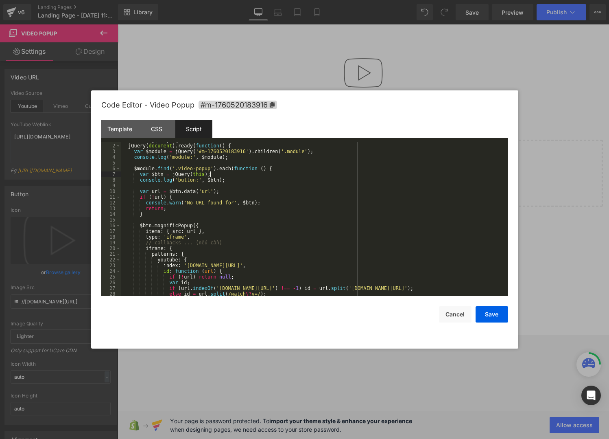
click at [229, 177] on div "( function ( jQuery ) { jQuery ( document ) . ready ( function ( ) { var $modul…" at bounding box center [313, 219] width 384 height 165
click at [230, 189] on div "( function ( jQuery ) { jQuery ( document ) . ready ( function ( ) { var $modul…" at bounding box center [313, 219] width 384 height 165
click at [232, 190] on div "( function ( jQuery ) { jQuery ( document ) . ready ( function ( ) { var $modul…" at bounding box center [313, 219] width 384 height 165
click at [249, 176] on div "( function ( jQuery ) { jQuery ( document ) . ready ( function ( ) { var $modul…" at bounding box center [313, 219] width 384 height 165
drag, startPoint x: 234, startPoint y: 168, endPoint x: 218, endPoint y: 166, distance: 15.5
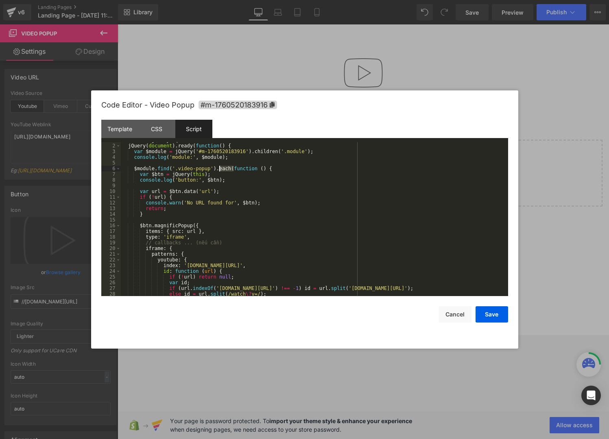
click at [218, 166] on div "( function ( jQuery ) { jQuery ( document ) . ready ( function ( ) { var $modul…" at bounding box center [313, 219] width 384 height 165
click at [240, 175] on div "( function ( jQuery ) { jQuery ( document ) . ready ( function ( ) { var $modul…" at bounding box center [313, 219] width 384 height 165
click at [265, 166] on div "( function ( jQuery ) { jQuery ( document ) . ready ( function ( ) { var $modul…" at bounding box center [313, 219] width 384 height 165
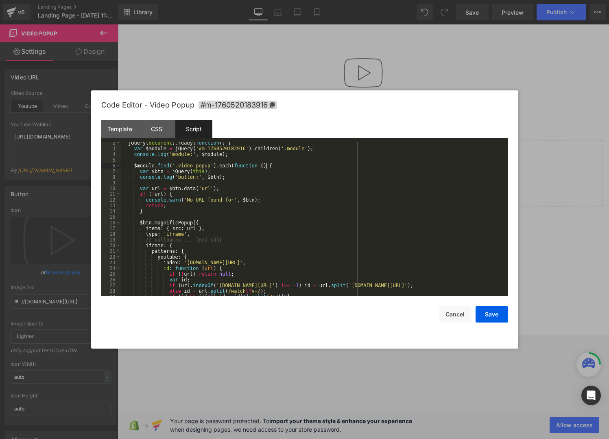
scroll to position [0, 0]
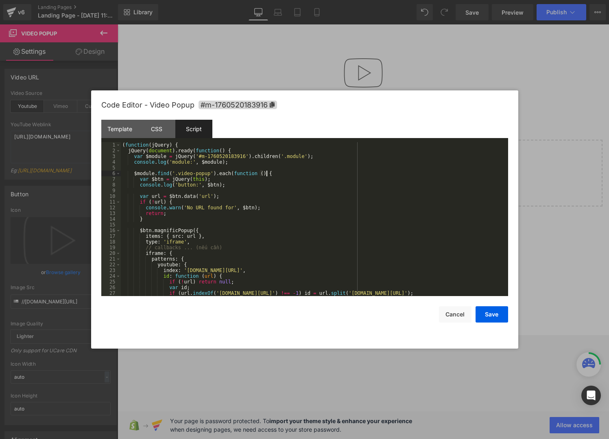
click at [219, 175] on div "( function ( jQuery ) { jQuery ( document ) . ready ( function ( ) { var $modul…" at bounding box center [313, 224] width 384 height 165
click at [234, 178] on div "( function ( jQuery ) { jQuery ( document ) . ready ( function ( ) { var $modul…" at bounding box center [313, 224] width 384 height 165
click at [164, 172] on div "( function ( jQuery ) { jQuery ( document ) . ready ( function ( ) { var $modul…" at bounding box center [313, 224] width 384 height 165
click at [190, 176] on div "( function ( jQuery ) { jQuery ( document ) . ready ( function ( ) { var $modul…" at bounding box center [313, 224] width 384 height 165
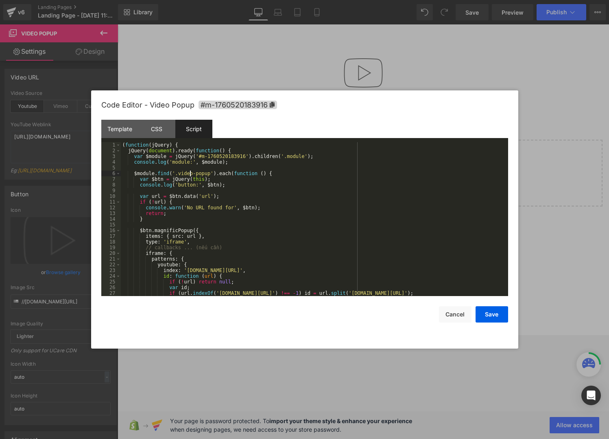
click at [207, 179] on div "( function ( jQuery ) { jQuery ( document ) . ready ( function ( ) { var $modul…" at bounding box center [313, 224] width 384 height 165
click at [193, 171] on div "( function ( jQuery ) { jQuery ( document ) . ready ( function ( ) { var $modul…" at bounding box center [313, 224] width 384 height 165
click at [194, 172] on div "( function ( jQuery ) { jQuery ( document ) . ready ( function ( ) { var $modul…" at bounding box center [313, 224] width 384 height 165
click at [291, 213] on div "( function ( jQuery ) { jQuery ( document ) . ready ( function ( ) { var $modul…" at bounding box center [313, 224] width 384 height 165
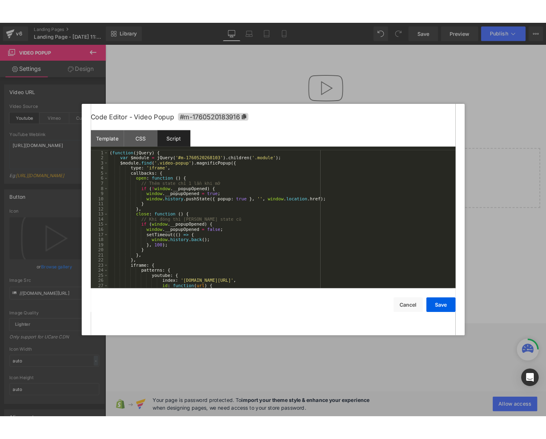
scroll to position [1, 0]
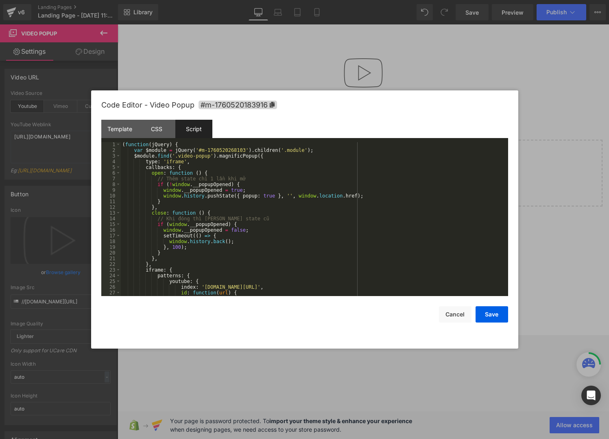
click at [245, 156] on div "( function ( jQuery ) { var $module = jQuery ( '#m-1760520268103' ) . children …" at bounding box center [313, 224] width 384 height 165
click at [209, 154] on div "( function ( jQuery ) { var $module = jQuery ( '#m-1760520268103' ) . children …" at bounding box center [313, 224] width 384 height 165
click at [250, 160] on div "( function ( jQuery ) { var $module = jQuery ( '#m-1760520268103' ) . children …" at bounding box center [313, 224] width 384 height 165
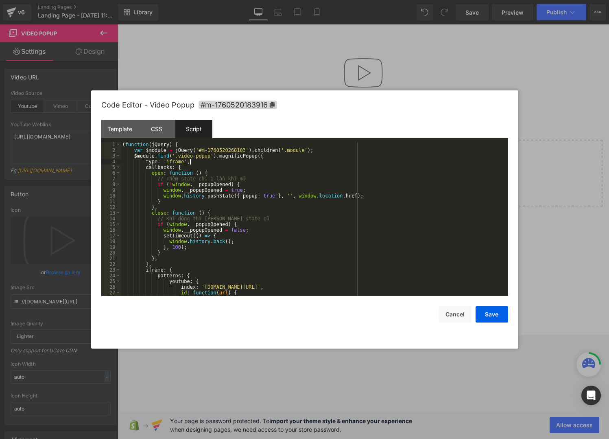
click at [250, 160] on div "( function ( jQuery ) { var $module = jQuery ( '#m-1760520268103' ) . children …" at bounding box center [313, 224] width 384 height 165
click at [289, 158] on div "( function ( jQuery ) { var $module = jQuery ( '#m-1760520268103' ) . children …" at bounding box center [313, 224] width 384 height 165
click at [283, 156] on div "( function ( jQuery ) { var $module = jQuery ( '#m-1760520268103' ) . children …" at bounding box center [313, 224] width 384 height 165
click at [490, 317] on button "Save" at bounding box center [492, 314] width 33 height 16
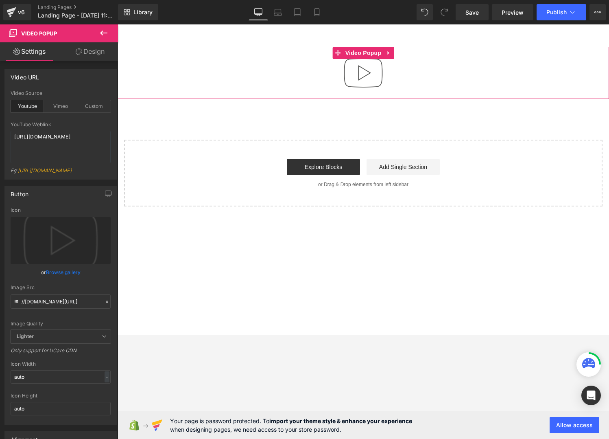
click at [366, 67] on img "button" at bounding box center [363, 73] width 52 height 52
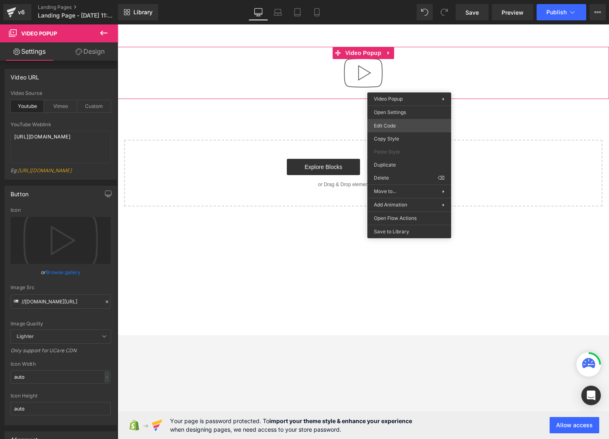
click at [393, 0] on div "Video Popup You are previewing how the will restyle your page. You can not edit…" at bounding box center [304, 0] width 609 height 0
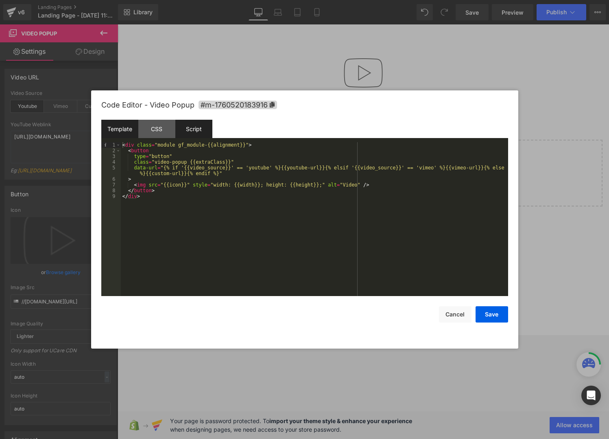
click at [202, 136] on div "Script" at bounding box center [193, 129] width 37 height 18
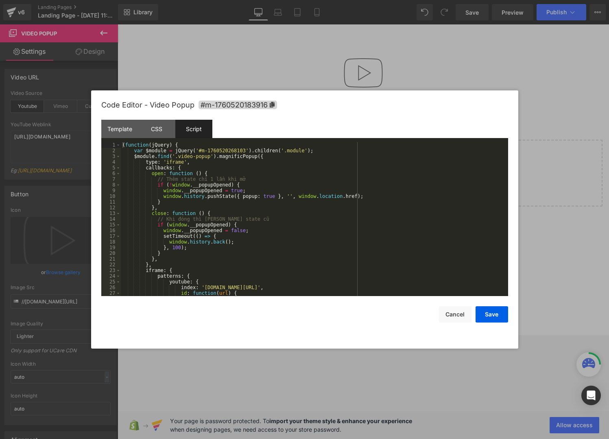
click at [249, 177] on div "( function ( jQuery ) { var $module = jQuery ( '#m-1760520268103' ) . children …" at bounding box center [313, 224] width 384 height 165
click at [264, 174] on div "( function ( jQuery ) { var $module = jQuery ( '#m-1760520268103' ) . children …" at bounding box center [313, 224] width 384 height 165
click at [250, 166] on div "( function ( jQuery ) { var $module = jQuery ( '#m-1760520268103' ) . children …" at bounding box center [313, 224] width 384 height 165
click at [113, 132] on div "Template" at bounding box center [119, 129] width 37 height 18
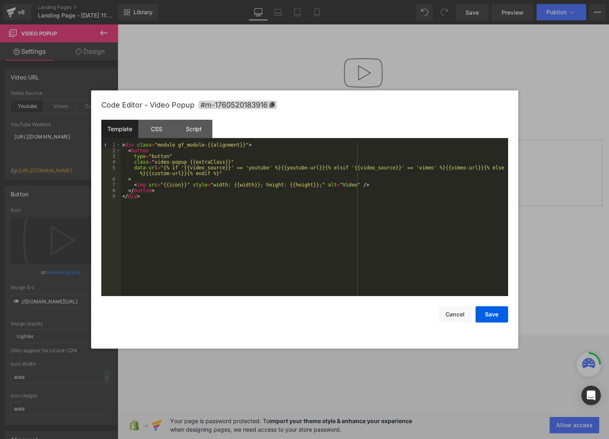
click at [147, 166] on div "< div class = "module gf_module-{{alignment}}" > < button type = "button" class…" at bounding box center [314, 224] width 387 height 165
click at [195, 136] on div "Script" at bounding box center [193, 129] width 37 height 18
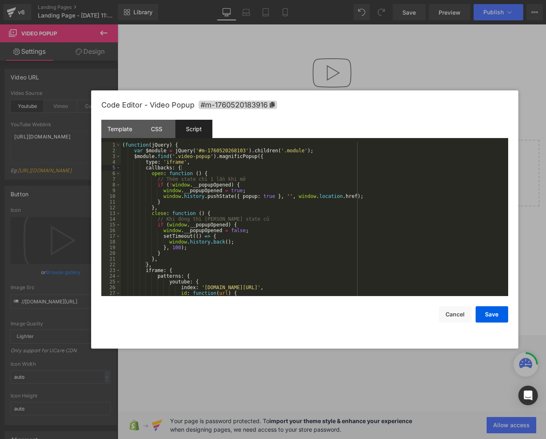
click at [236, 157] on div "( function ( jQuery ) { var $module = jQuery ( '#m-1760520268103' ) . children …" at bounding box center [313, 224] width 384 height 165
click at [330, 174] on div "( function ( jQuery ) { var $module = jQuery ( '#m-1760520268103' ) . children …" at bounding box center [313, 224] width 384 height 165
click at [276, 162] on div "( function ( jQuery ) { var $module = jQuery ( '#m-1760520268103' ) . children …" at bounding box center [313, 224] width 384 height 165
click at [304, 159] on div "( function ( jQuery ) { var $module = jQuery ( '#m-1760520268103' ) . children …" at bounding box center [313, 224] width 384 height 165
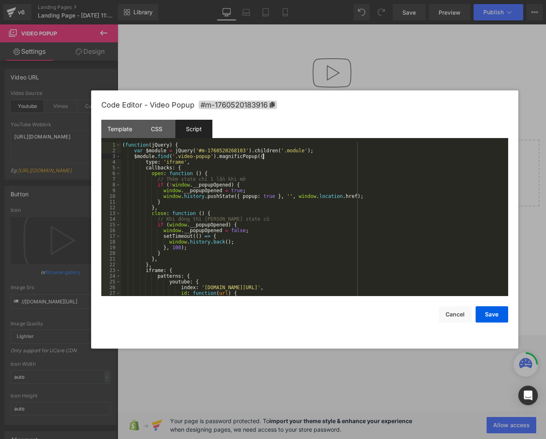
click at [288, 159] on div "( function ( jQuery ) { var $module = jQuery ( '#m-1760520268103' ) . children …" at bounding box center [313, 224] width 384 height 165
click at [288, 165] on div "( function ( jQuery ) { var $module = jQuery ( '#m-1760520268103' ) . children …" at bounding box center [313, 224] width 384 height 165
click at [239, 218] on div "( function ( jQuery ) { var $module = jQuery ( '#m-1760520268103' ) . children …" at bounding box center [313, 224] width 384 height 165
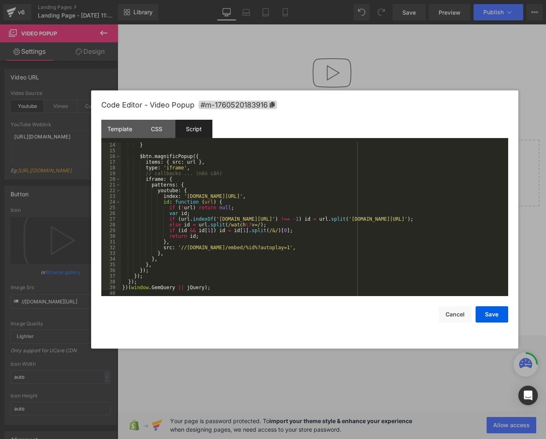
scroll to position [0, 0]
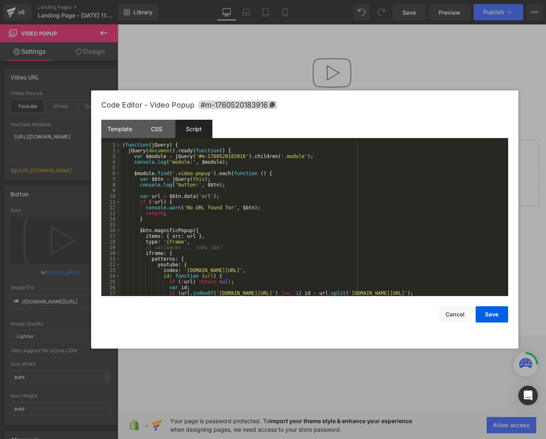
click at [238, 186] on div "( function ( jQuery ) { jQuery ( document ) . ready ( function ( ) { var $modul…" at bounding box center [313, 224] width 384 height 165
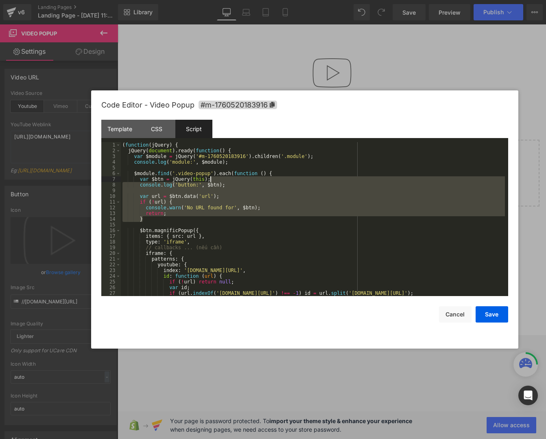
drag, startPoint x: 160, startPoint y: 218, endPoint x: 234, endPoint y: 180, distance: 82.8
click at [234, 180] on div "( function ( jQuery ) { jQuery ( document ) . ready ( function ( ) { var $modul…" at bounding box center [313, 224] width 384 height 165
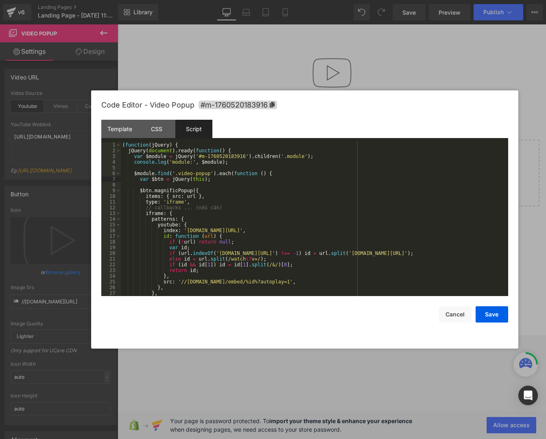
click at [233, 187] on div "( function ( jQuery ) { jQuery ( document ) . ready ( function ( ) { var $modul…" at bounding box center [313, 224] width 384 height 165
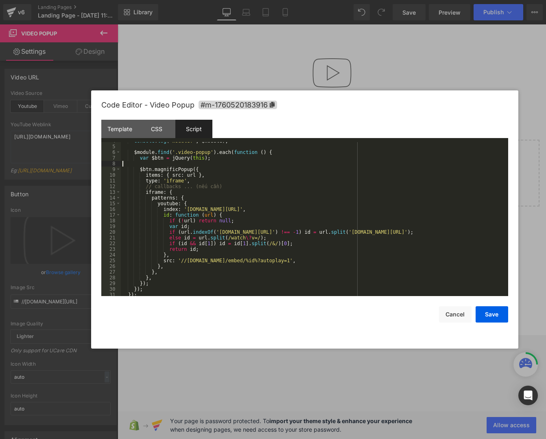
scroll to position [22, 0]
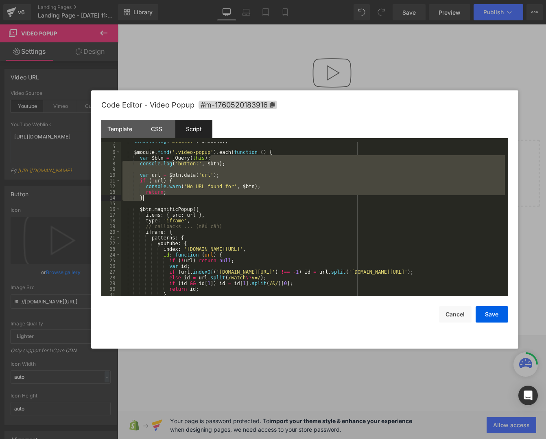
click at [204, 173] on div "console . log ( 'module:' , $module ) ; $module . find ( '.video-popup' ) . eac…" at bounding box center [313, 220] width 384 height 165
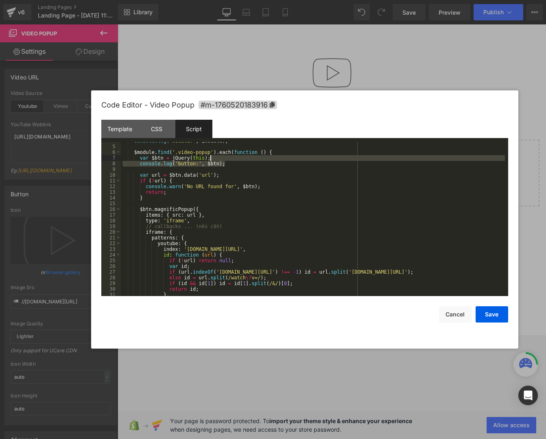
drag, startPoint x: 232, startPoint y: 164, endPoint x: 225, endPoint y: 157, distance: 9.2
click at [225, 157] on div "console . log ( 'module:' , $module ) ; $module . find ( '.video-popup' ) . eac…" at bounding box center [313, 220] width 384 height 165
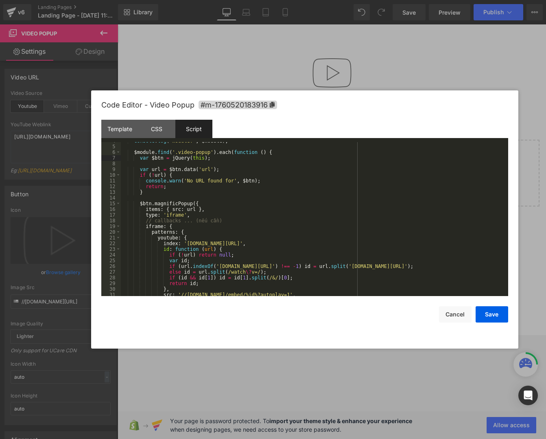
click at [171, 192] on div "console . log ( 'module:' , $module ) ; $module . find ( '.video-popup' ) . eac…" at bounding box center [313, 220] width 384 height 165
click at [194, 199] on div "console . log ( 'module:' , $module ) ; $module . find ( '.video-popup' ) . eac…" at bounding box center [313, 220] width 384 height 165
click at [187, 209] on div "console . log ( 'module:' , $module ) ; $module . find ( '.video-popup' ) . eac…" at bounding box center [313, 220] width 384 height 165
click at [168, 208] on div "console . log ( 'module:' , $module ) ; $module . find ( '.video-popup' ) . eac…" at bounding box center [313, 220] width 384 height 165
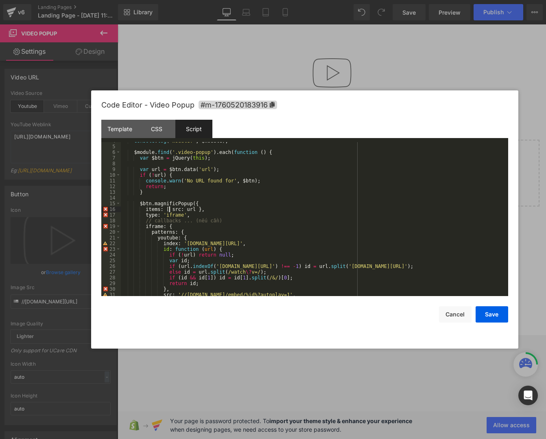
click at [201, 207] on div "console . log ( 'module:' , $module ) ; $module . find ( '.video-popup' ) . eac…" at bounding box center [313, 220] width 384 height 165
click at [170, 210] on div "console . log ( 'module:' , $module ) ; $module . find ( '.video-popup' ) . eac…" at bounding box center [313, 220] width 384 height 165
click at [202, 209] on div "console . log ( 'module:' , $module ) ; $module . find ( '.video-popup' ) . eac…" at bounding box center [313, 220] width 384 height 165
click at [225, 206] on div "console . log ( 'module:' , $module ) ; $module . find ( '.video-popup' ) . eac…" at bounding box center [313, 220] width 384 height 165
click at [241, 210] on div "console . log ( 'module:' , $module ) ; $module . find ( '.video-popup' ) . eac…" at bounding box center [313, 220] width 384 height 165
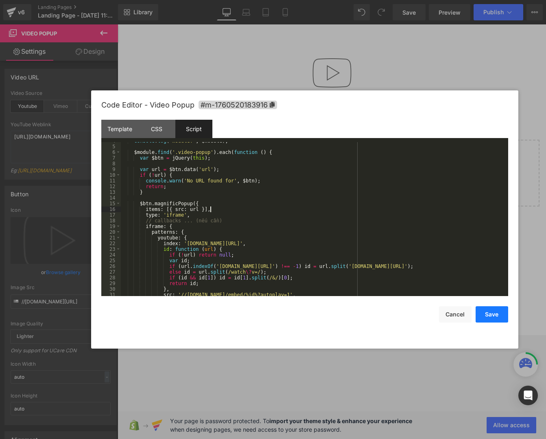
click at [485, 315] on button "Save" at bounding box center [492, 314] width 33 height 16
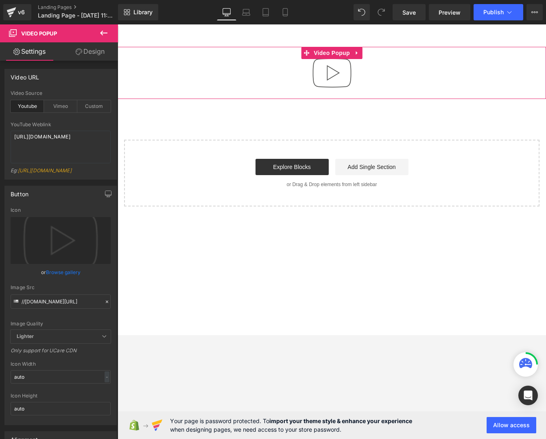
click at [330, 71] on img "button" at bounding box center [332, 73] width 52 height 52
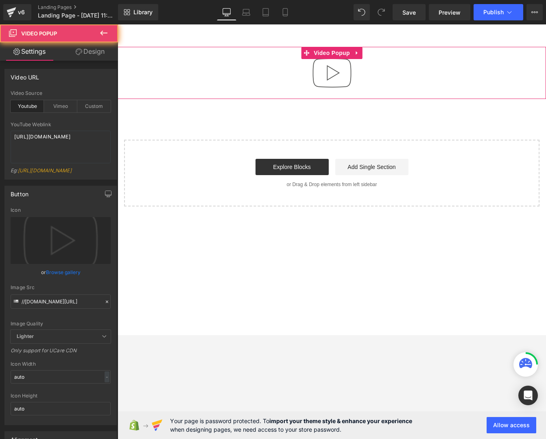
click at [330, 71] on img "button" at bounding box center [332, 73] width 52 height 52
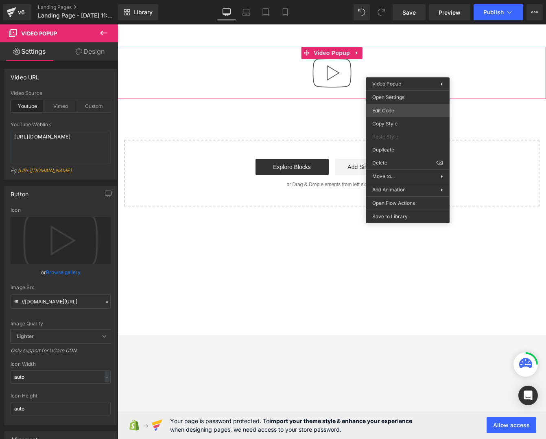
click at [408, 0] on div "Video Popup You are previewing how the will restyle your page. You can not edit…" at bounding box center [273, 0] width 546 height 0
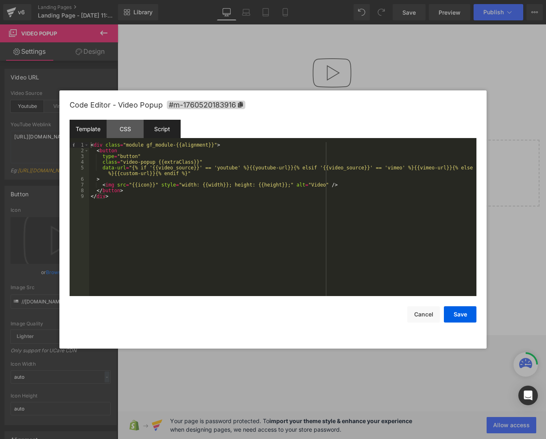
click at [162, 126] on div "Script" at bounding box center [162, 129] width 37 height 18
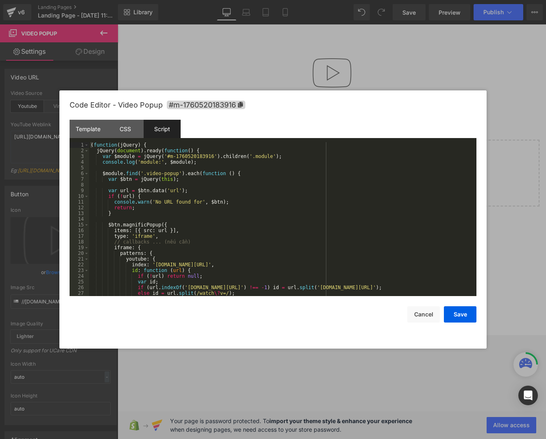
click at [182, 211] on div "( function ( jQuery ) { jQuery ( document ) . ready ( function ( ) { var $modul…" at bounding box center [281, 224] width 384 height 165
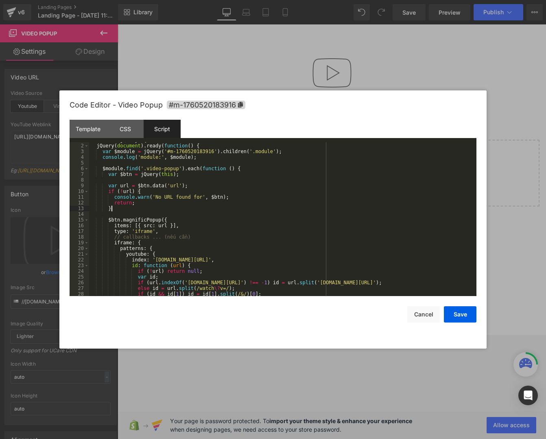
scroll to position [23, 0]
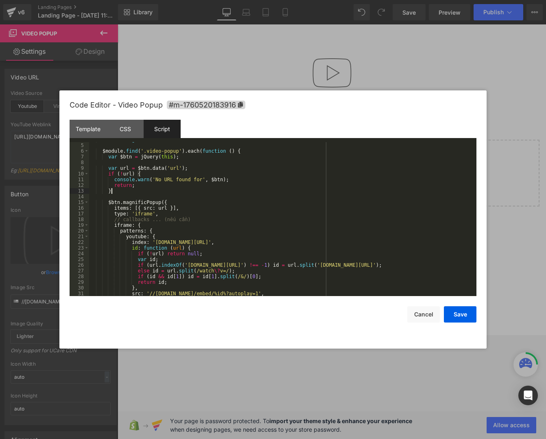
click at [203, 217] on div "console . log ( 'module:' , $module ) ; $module . find ( '.video-popup' ) . eac…" at bounding box center [281, 219] width 384 height 165
drag, startPoint x: 203, startPoint y: 219, endPoint x: 197, endPoint y: 215, distance: 6.6
click at [197, 215] on div "console . log ( 'module:' , $module ) ; $module . find ( '.video-popup' ) . eac…" at bounding box center [281, 219] width 384 height 165
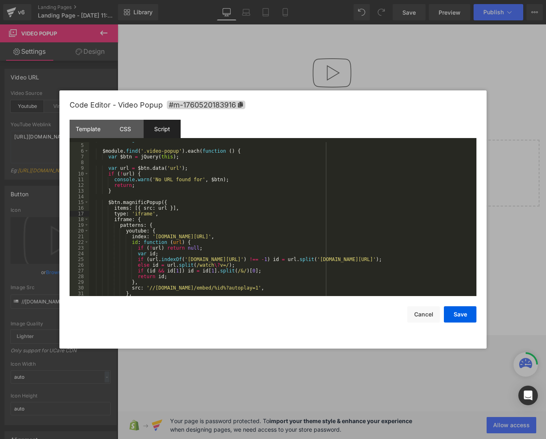
click at [194, 240] on div "console . log ( 'module:' , $module ) ; $module . find ( '.video-popup' ) . eac…" at bounding box center [281, 219] width 384 height 165
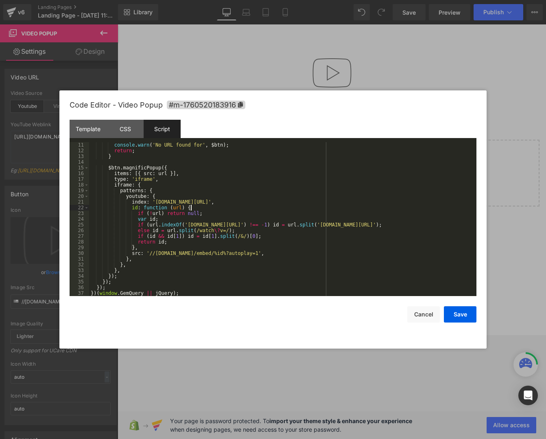
scroll to position [57, 0]
click at [208, 250] on div "console . warn ( 'No URL found for' , $btn ) ; return ; } $btn . magnificPopup …" at bounding box center [281, 224] width 384 height 165
click at [232, 185] on div "console . warn ( 'No URL found for' , $btn ) ; return ; } $btn . magnificPopup …" at bounding box center [281, 224] width 384 height 165
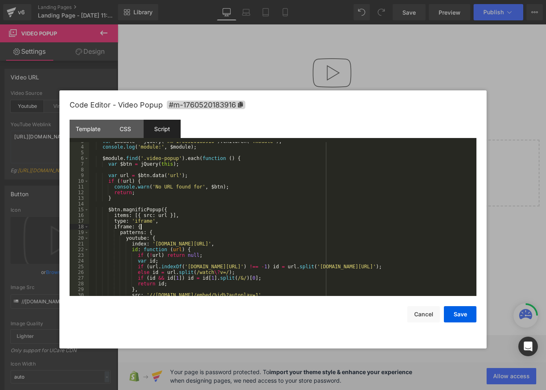
scroll to position [0, 0]
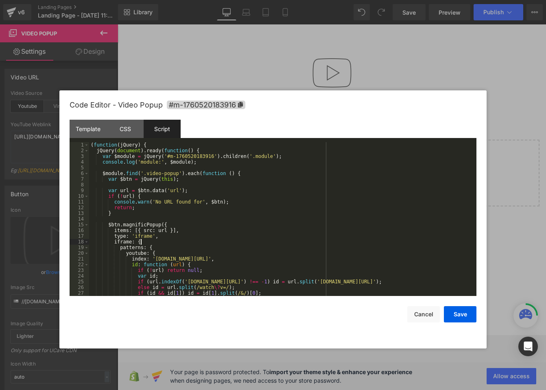
click at [229, 179] on div "( function ( jQuery ) { jQuery ( document ) . ready ( function ( ) { var $modul…" at bounding box center [281, 224] width 384 height 165
click at [250, 170] on div "( function ( jQuery ) { jQuery ( document ) . ready ( function ( ) { var $modul…" at bounding box center [281, 224] width 384 height 165
click at [227, 190] on div "( function ( jQuery ) { jQuery ( document ) . ready ( function ( ) { var $modul…" at bounding box center [281, 224] width 384 height 165
click at [189, 231] on div "( function ( jQuery ) { jQuery ( document ) . ready ( function ( ) { var $modul…" at bounding box center [281, 224] width 384 height 165
click at [188, 230] on div "( function ( jQuery ) { jQuery ( document ) . ready ( function ( ) { var $modul…" at bounding box center [281, 224] width 384 height 165
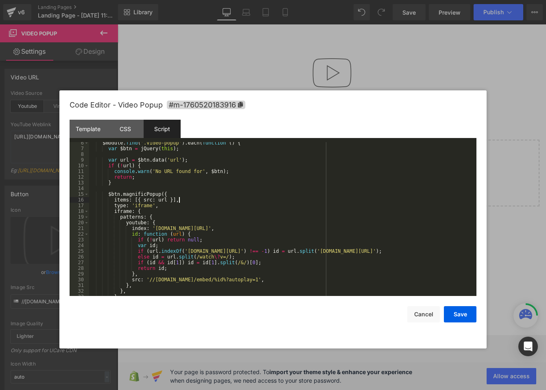
scroll to position [30, 0]
click at [136, 180] on div "$module . find ( '.video-popup' ) . each ( function ( ) { var $btn = jQuery ( t…" at bounding box center [281, 223] width 384 height 165
click at [158, 182] on div "$module . find ( '.video-popup' ) . each ( function ( ) { var $btn = jQuery ( t…" at bounding box center [281, 223] width 384 height 165
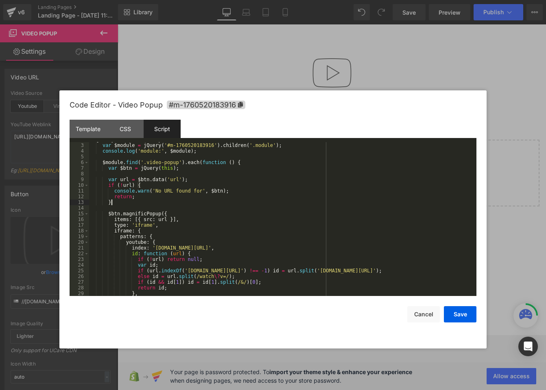
scroll to position [8, 0]
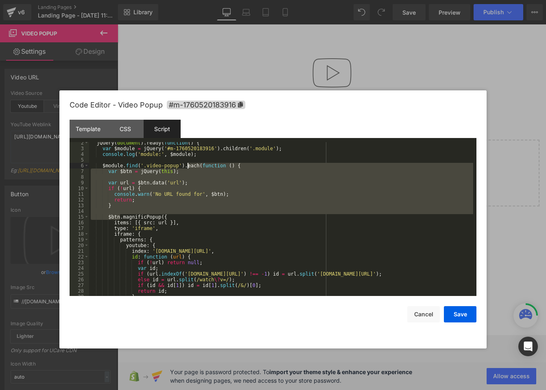
drag, startPoint x: 120, startPoint y: 217, endPoint x: 187, endPoint y: 167, distance: 83.2
click at [187, 167] on div "jQuery ( document ) . ready ( function ( ) { var $module = jQuery ( '#m-1760520…" at bounding box center [281, 222] width 384 height 165
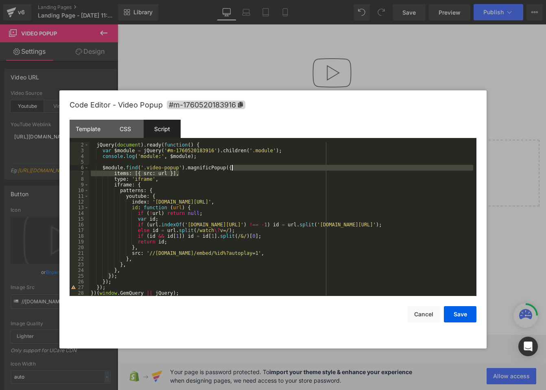
drag, startPoint x: 182, startPoint y: 175, endPoint x: 255, endPoint y: 168, distance: 73.1
click at [255, 168] on div "jQuery ( document ) . ready ( function ( ) { var $module = jQuery ( '#m-1760520…" at bounding box center [281, 224] width 384 height 165
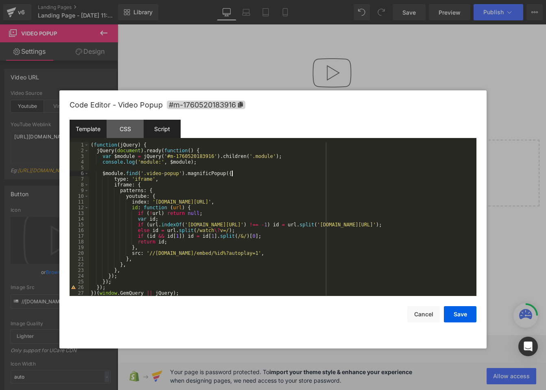
click at [81, 129] on div "Template" at bounding box center [88, 129] width 37 height 18
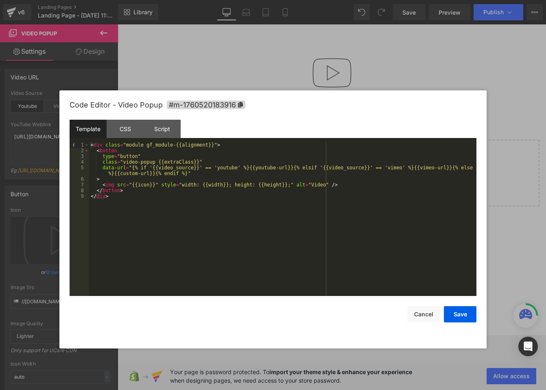
click at [122, 168] on div "< div class = "module gf_module-{{alignment}}" > < button type = "button" class…" at bounding box center [282, 224] width 387 height 165
click at [457, 315] on button "Save" at bounding box center [460, 314] width 33 height 16
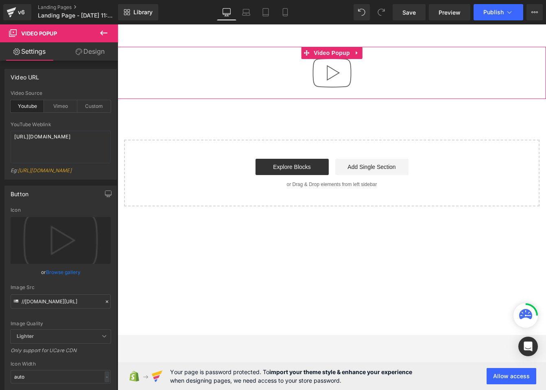
click at [317, 84] on img "button" at bounding box center [332, 73] width 52 height 52
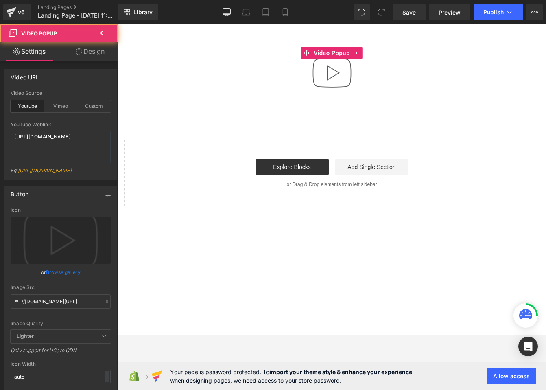
click at [339, 79] on img "button" at bounding box center [332, 73] width 52 height 52
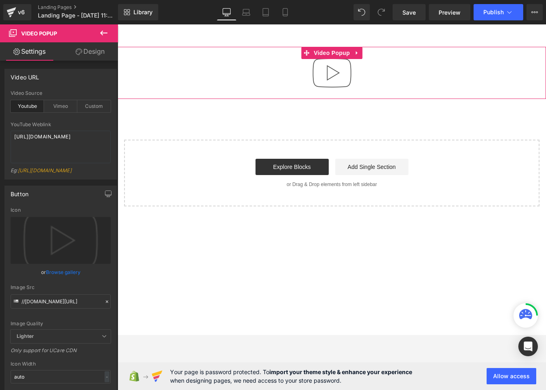
click at [339, 79] on img "button" at bounding box center [332, 73] width 52 height 52
click at [339, 75] on img "button" at bounding box center [332, 73] width 52 height 52
click at [339, 86] on img "button" at bounding box center [332, 73] width 52 height 52
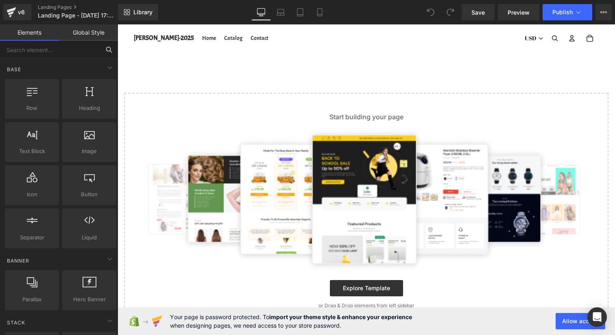
click at [45, 51] on input "text" at bounding box center [50, 50] width 100 height 18
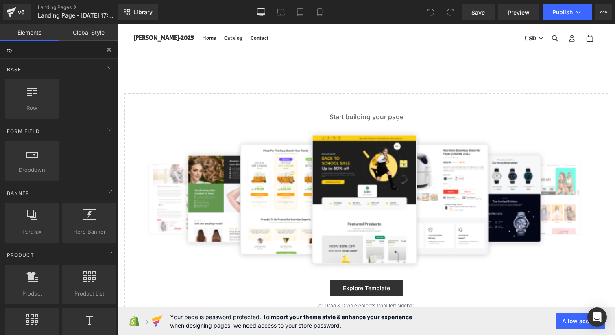
type input "r"
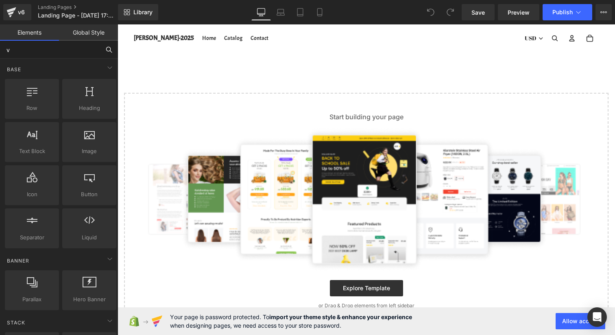
type input "vi"
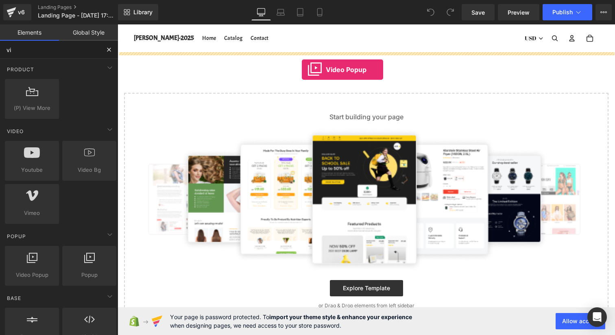
drag, startPoint x: 158, startPoint y: 291, endPoint x: 302, endPoint y: 70, distance: 263.4
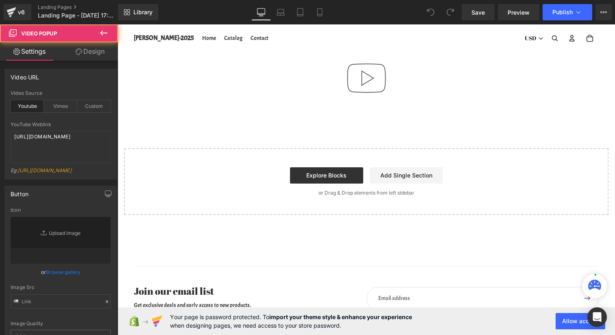
type input "//assets.gemcommerce.xyz/v6/editor/images/youtube-play-button.png"
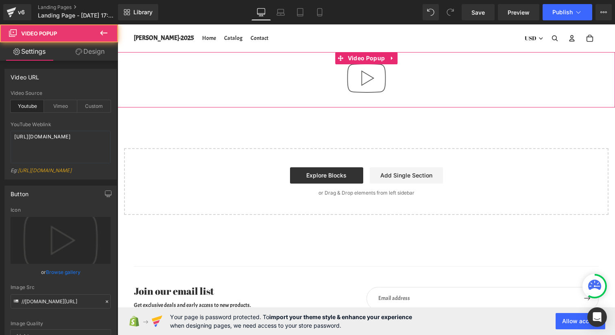
click at [359, 81] on img at bounding box center [367, 78] width 52 height 52
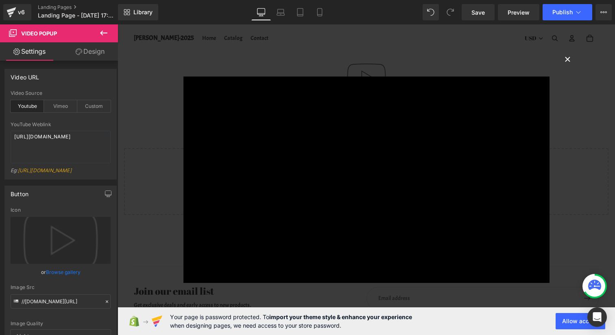
click at [569, 57] on button "×" at bounding box center [568, 58] width 16 height 16
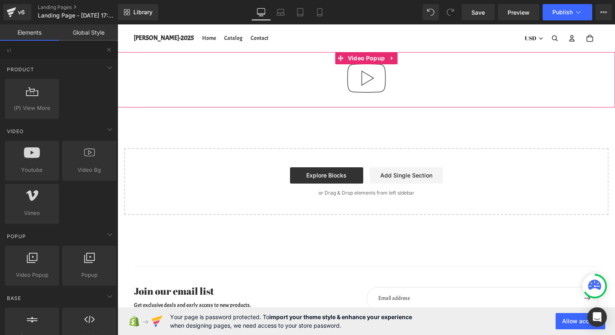
click at [358, 72] on img at bounding box center [367, 78] width 52 height 52
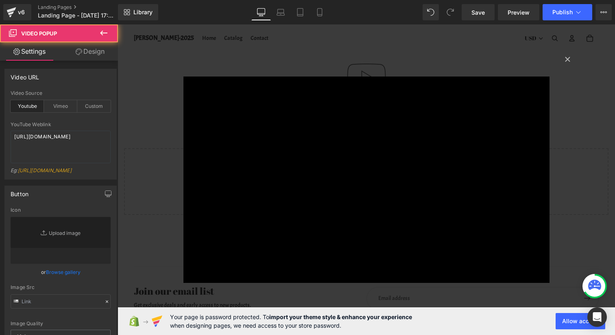
type input "//assets.gemcommerce.xyz/v6/editor/images/youtube-play-button.png"
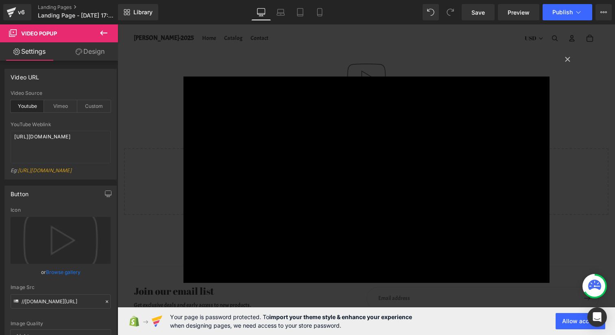
click at [300, 66] on div "× Loading..." at bounding box center [367, 179] width 498 height 311
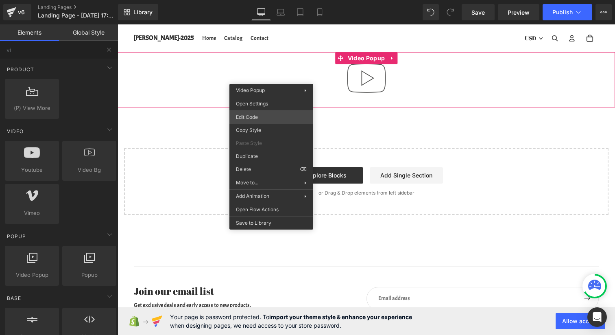
click at [266, 0] on div "Video Popup You are previewing how the will restyle your page. You can not edit…" at bounding box center [307, 0] width 615 height 0
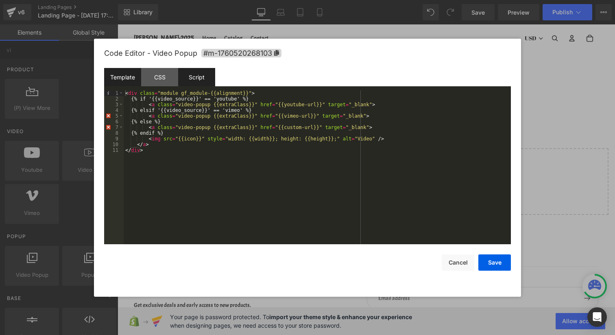
click at [195, 78] on div "Script" at bounding box center [196, 77] width 37 height 18
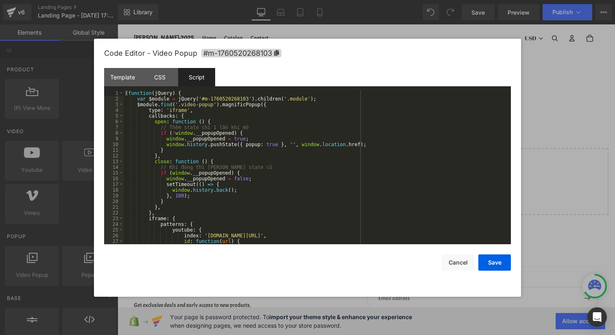
click at [204, 102] on div "( function ( jQuery ) { var $module = jQuery ( '#m-1760520268103' ) . children …" at bounding box center [316, 172] width 384 height 165
click at [227, 102] on div "( function ( jQuery ) { var $module = jQuery ( '#m-1760520268103' ) . children …" at bounding box center [316, 172] width 384 height 165
click at [264, 103] on div "( function ( jQuery ) { var $module = jQuery ( '#m-1760520268103' ) . children …" at bounding box center [316, 172] width 384 height 165
click at [287, 103] on div "( function ( jQuery ) { var $module = jQuery ( '#m-1760520268103' ) . children …" at bounding box center [316, 172] width 384 height 165
click at [114, 81] on div "Template" at bounding box center [122, 77] width 37 height 18
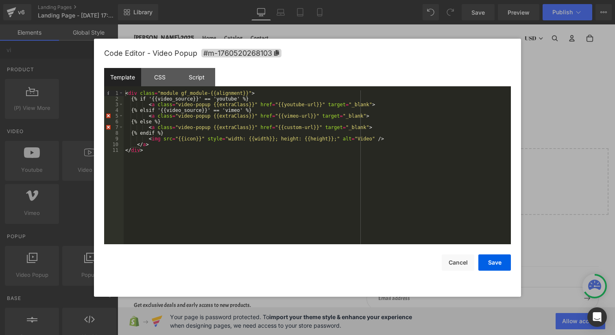
click at [192, 153] on div "< div class = "module gf_module-{{alignment}}" > {% if '{{video_source}}' == 'y…" at bounding box center [317, 172] width 387 height 165
click at [454, 261] on button "Cancel" at bounding box center [458, 262] width 33 height 16
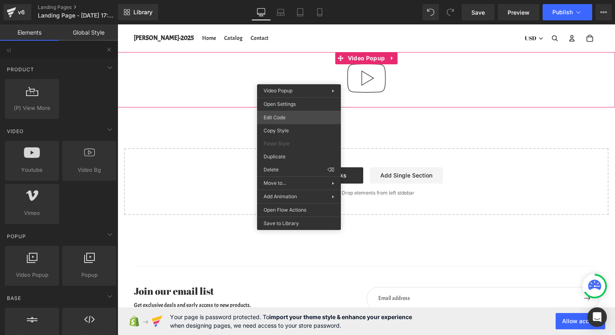
click at [295, 0] on div "Video Popup You are previewing how the will restyle your page. You can not edit…" at bounding box center [307, 0] width 615 height 0
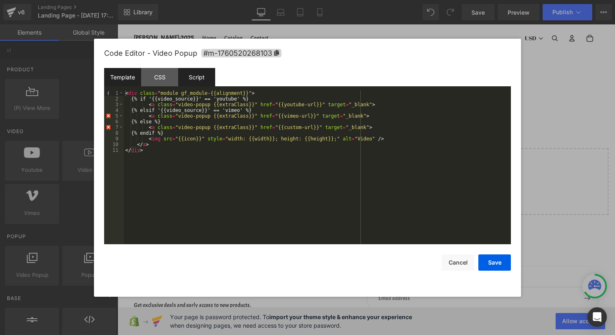
click at [194, 76] on div "Script" at bounding box center [196, 77] width 37 height 18
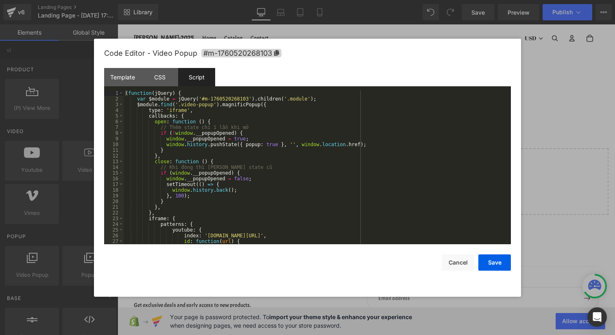
click at [219, 105] on div "( function ( jQuery ) { var $module = jQuery ( '#m-1760520268103' ) . children …" at bounding box center [316, 172] width 384 height 165
click at [246, 102] on div "( function ( jQuery ) { var $module = jQuery ( '#m-1760520268103' ) . children …" at bounding box center [316, 172] width 384 height 165
click at [242, 99] on div "( function ( jQuery ) { var $module = jQuery ( '#m-1760520268103' ) . children …" at bounding box center [316, 172] width 384 height 165
click at [275, 98] on div "( function ( jQuery ) { var $module = jQuery ( '#m-1760520268103' ) . children …" at bounding box center [316, 172] width 384 height 165
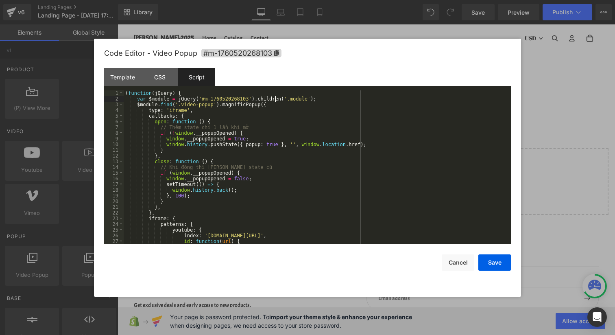
click at [234, 97] on div "( function ( jQuery ) { var $module = jQuery ( '#m-1760520268103' ) . children …" at bounding box center [316, 172] width 384 height 165
click at [344, 124] on div "( function ( jQuery ) { var $module = jQuery ( '#m-1760520268103' ) . children …" at bounding box center [316, 172] width 384 height 165
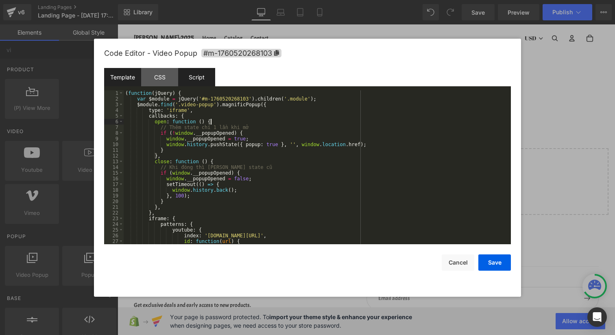
click at [125, 74] on div "Template" at bounding box center [122, 77] width 37 height 18
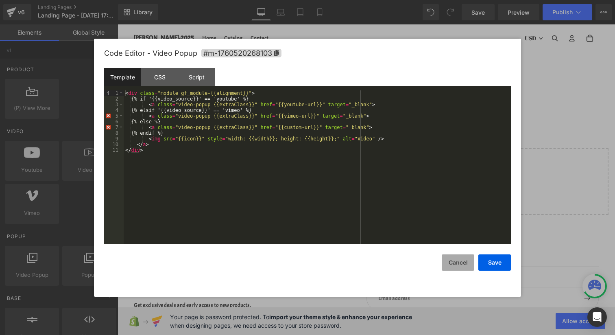
click at [458, 261] on button "Cancel" at bounding box center [458, 262] width 33 height 16
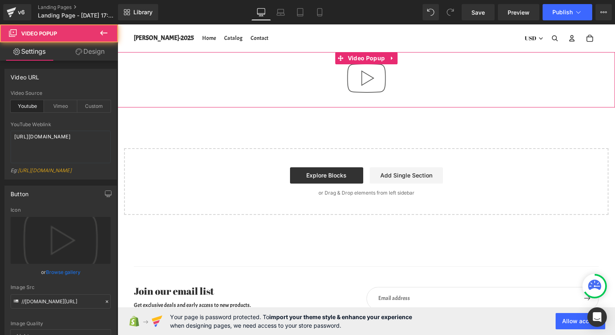
click at [326, 80] on div at bounding box center [367, 79] width 498 height 55
click at [301, 70] on div at bounding box center [367, 79] width 498 height 55
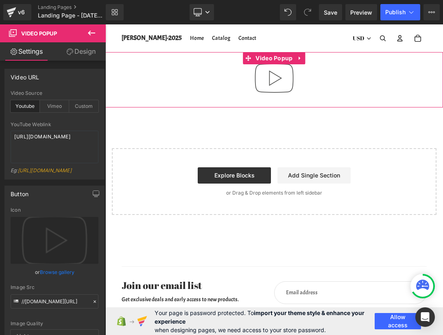
click at [282, 80] on img at bounding box center [274, 78] width 52 height 52
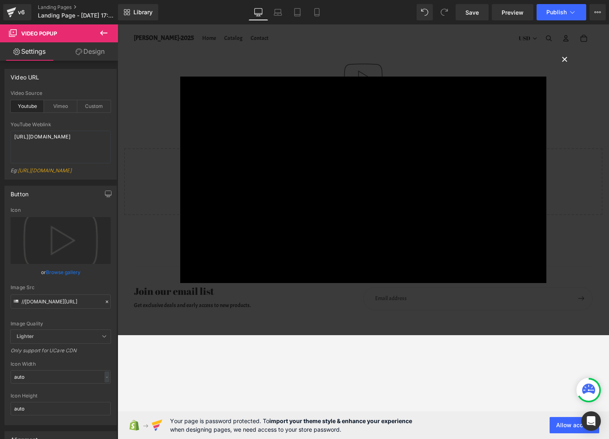
click at [569, 54] on button "×" at bounding box center [565, 58] width 16 height 16
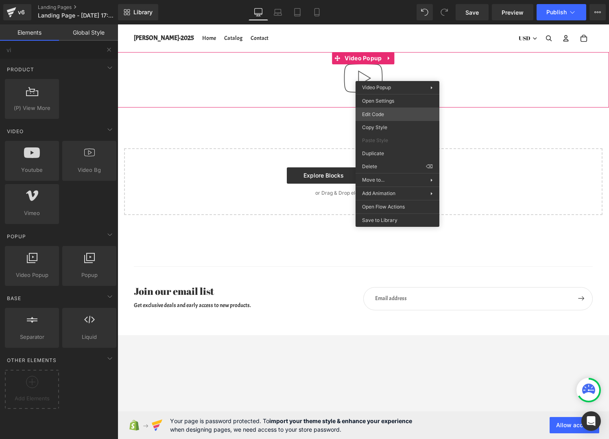
click at [389, 0] on div "Video Popup You are previewing how the will restyle your page. You can not edit…" at bounding box center [304, 0] width 609 height 0
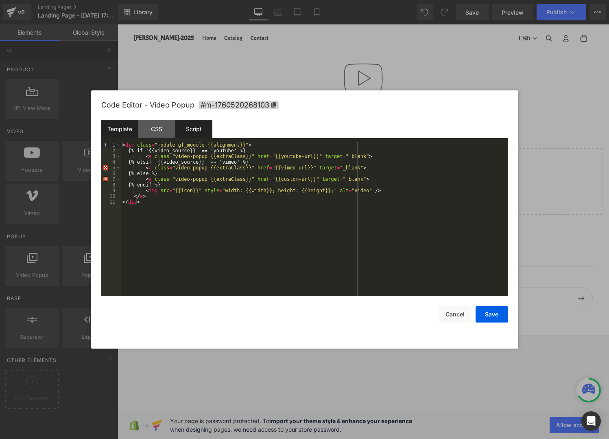
click at [195, 128] on div "Script" at bounding box center [193, 129] width 37 height 18
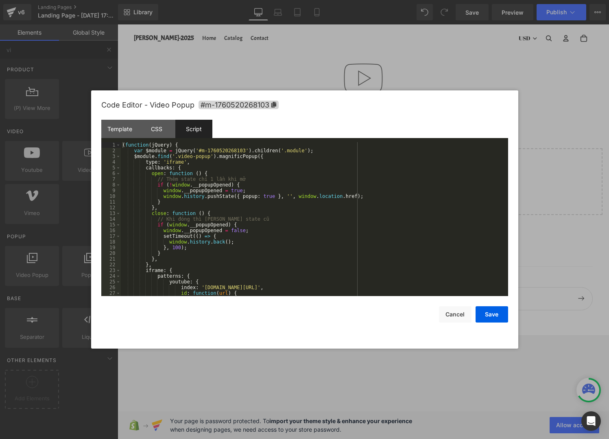
click at [206, 158] on div "( function ( jQuery ) { var $module = jQuery ( '#m-1760520268103' ) . children …" at bounding box center [313, 224] width 384 height 165
click at [230, 158] on div "( function ( jQuery ) { var $module = jQuery ( '#m-1760520268103' ) . children …" at bounding box center [313, 224] width 384 height 165
click at [244, 158] on div "( function ( jQuery ) { var $module = jQuery ( '#m-1760520268103' ) . children …" at bounding box center [313, 224] width 384 height 165
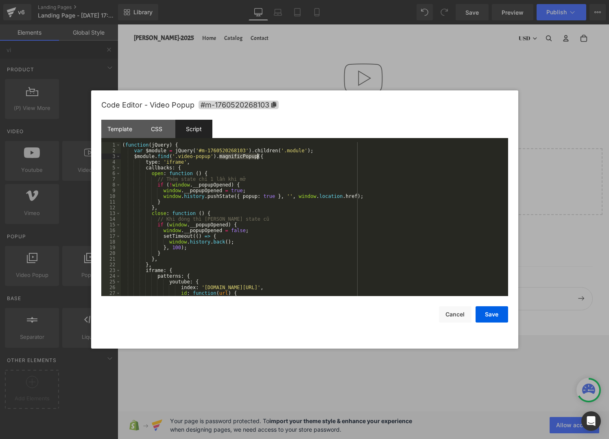
click at [253, 157] on div "( function ( jQuery ) { var $module = jQuery ( '#m-1760520268103' ) . children …" at bounding box center [313, 224] width 384 height 165
click at [228, 157] on div "( function ( jQuery ) { var $module = jQuery ( '#m-1760520268103' ) . children …" at bounding box center [313, 224] width 384 height 165
click at [243, 158] on div "( function ( jQuery ) { var $module = jQuery ( '#m-1760520268103' ) . children …" at bounding box center [313, 224] width 384 height 165
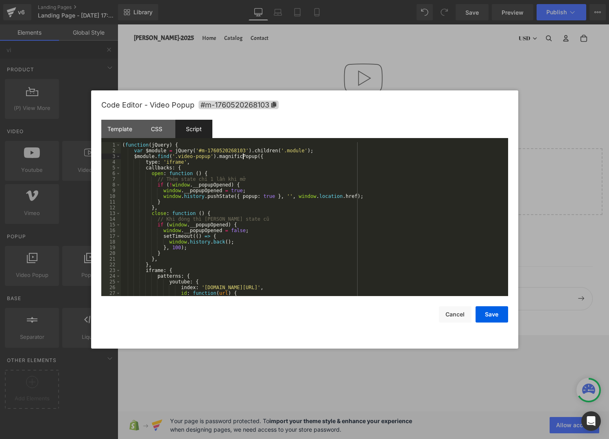
click at [243, 158] on div "( function ( jQuery ) { var $module = jQuery ( '#m-1760520268103' ) . children …" at bounding box center [313, 224] width 384 height 165
click at [165, 158] on div "( function ( jQuery ) { var $module = jQuery ( '#m-1760520268103' ) . children …" at bounding box center [313, 224] width 384 height 165
click at [170, 158] on div "( function ( jQuery ) { var $module = jQuery ( '#m-1760520268103' ) . children …" at bounding box center [313, 224] width 384 height 165
click at [162, 155] on div "( function ( jQuery ) { var $module = jQuery ( '#m-1760520268103' ) . children …" at bounding box center [313, 224] width 384 height 165
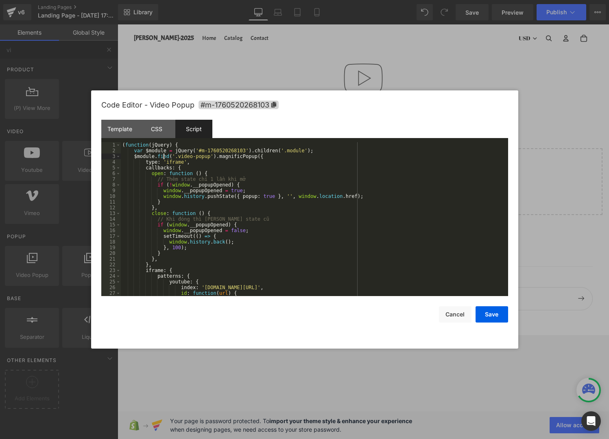
click at [162, 155] on div "( function ( jQuery ) { var $module = jQuery ( '#m-1760520268103' ) . children …" at bounding box center [313, 224] width 384 height 165
click at [250, 174] on div "( function ( jQuery ) { var $module = jQuery ( '#m-1760520268103' ) . children …" at bounding box center [313, 224] width 384 height 165
click at [267, 179] on div "( function ( jQuery ) { var $module = jQuery ( '#m-1760520268103' ) . children …" at bounding box center [313, 224] width 384 height 165
click at [266, 186] on div "( function ( jQuery ) { var $module = jQuery ( '#m-1760520268103' ) . children …" at bounding box center [313, 224] width 384 height 165
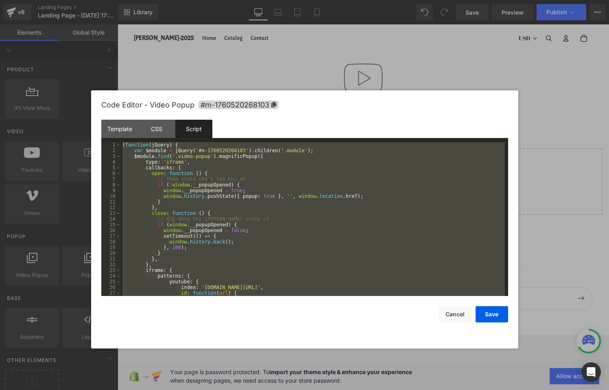
click at [217, 162] on div "( function ( jQuery ) { var $module = jQuery ( '#m-1760520268103' ) . children …" at bounding box center [313, 224] width 384 height 165
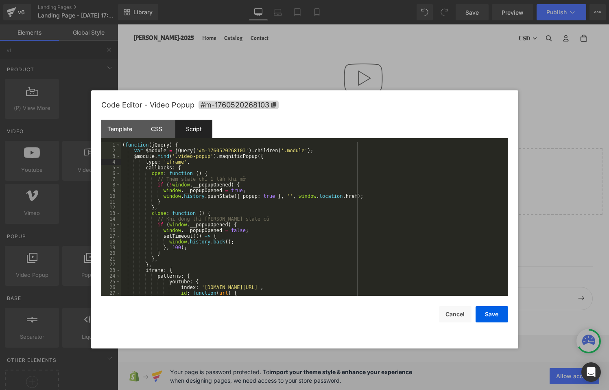
click at [251, 219] on div "( function ( jQuery ) { var $module = jQuery ( '#m-1760520268103' ) . children …" at bounding box center [313, 224] width 384 height 165
click at [108, 131] on div "Template" at bounding box center [119, 129] width 37 height 18
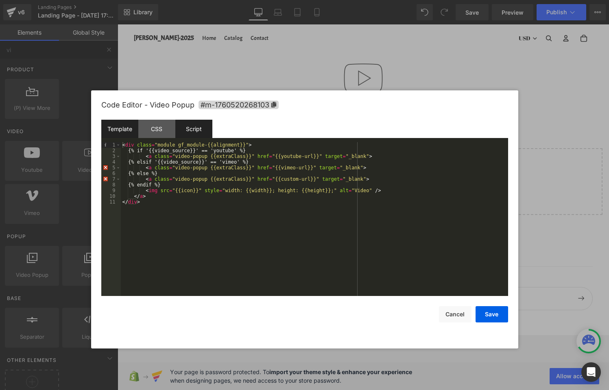
click at [195, 129] on div "Script" at bounding box center [193, 129] width 37 height 18
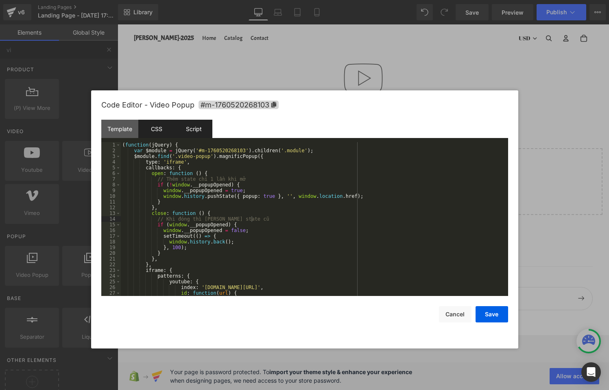
click at [159, 128] on div "CSS" at bounding box center [156, 129] width 37 height 18
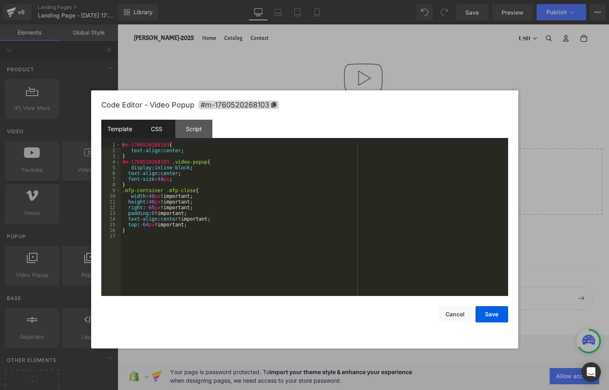
click at [121, 131] on div "Template" at bounding box center [119, 129] width 37 height 18
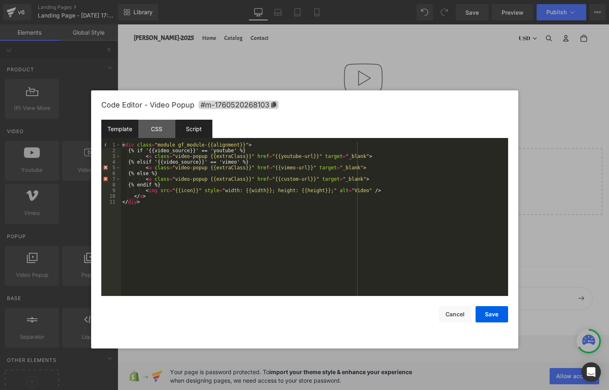
click at [186, 127] on div "Script" at bounding box center [193, 129] width 37 height 18
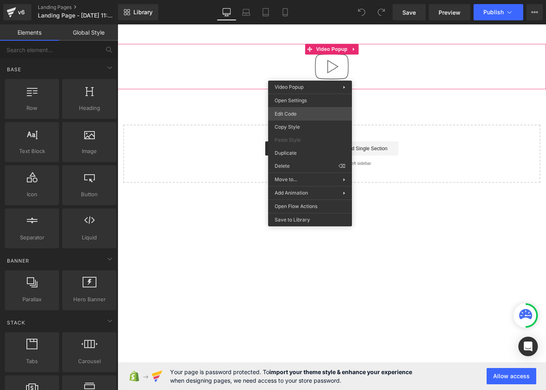
click at [314, 0] on div "You are previewing how the will restyle your page. You can not edit Elements in…" at bounding box center [273, 0] width 546 height 0
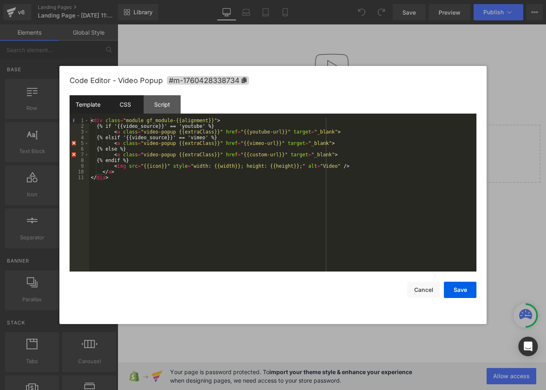
click at [127, 108] on div "CSS" at bounding box center [125, 104] width 37 height 18
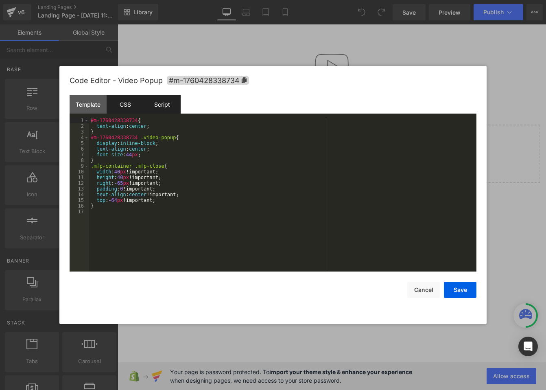
click at [160, 105] on div "Script" at bounding box center [162, 104] width 37 height 18
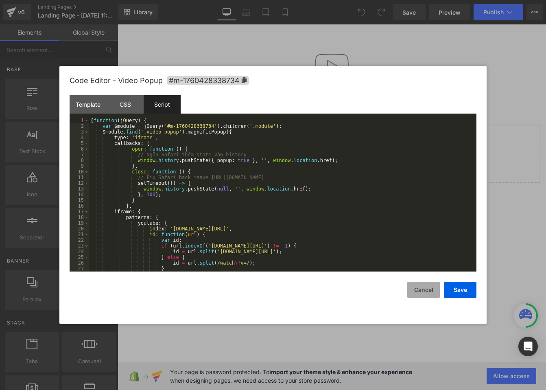
click at [426, 290] on button "Cancel" at bounding box center [423, 290] width 33 height 16
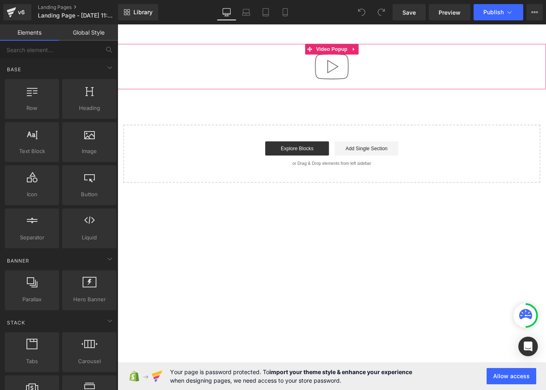
click at [438, 63] on div at bounding box center [364, 73] width 492 height 52
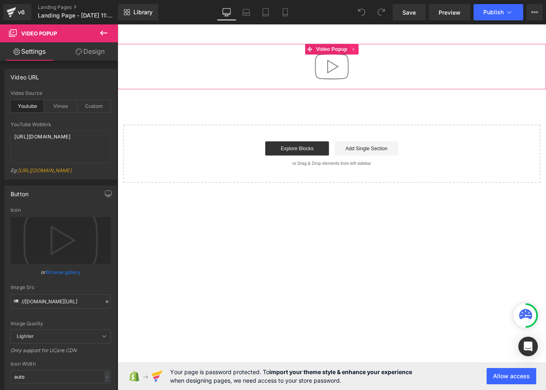
click at [392, 53] on icon at bounding box center [389, 53] width 6 height 6
click at [397, 53] on icon at bounding box center [395, 53] width 6 height 6
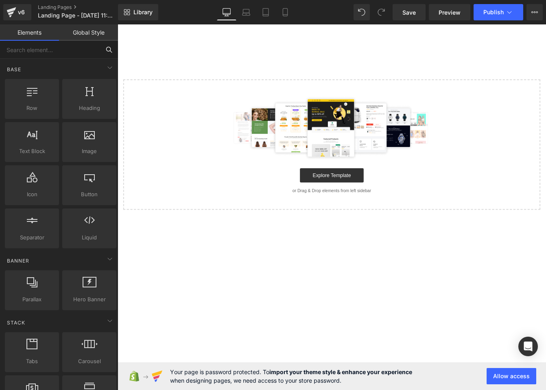
click at [50, 45] on input "text" at bounding box center [50, 50] width 100 height 18
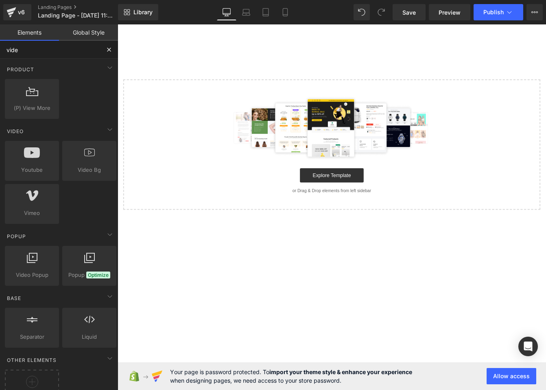
type input "video"
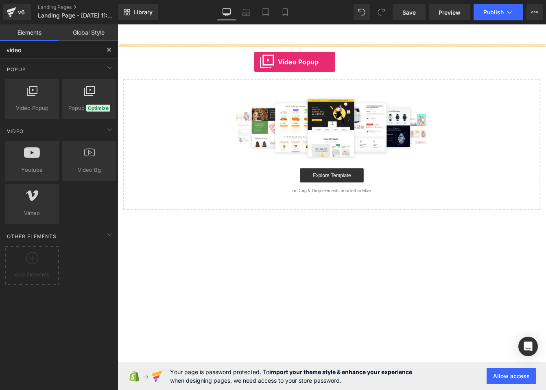
drag, startPoint x: 146, startPoint y: 122, endPoint x: 274, endPoint y: 68, distance: 139.5
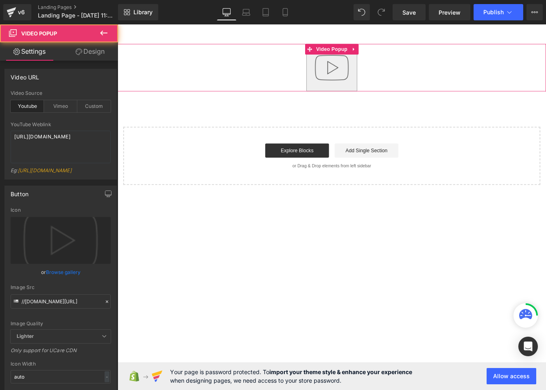
click at [375, 85] on img "button" at bounding box center [364, 74] width 52 height 52
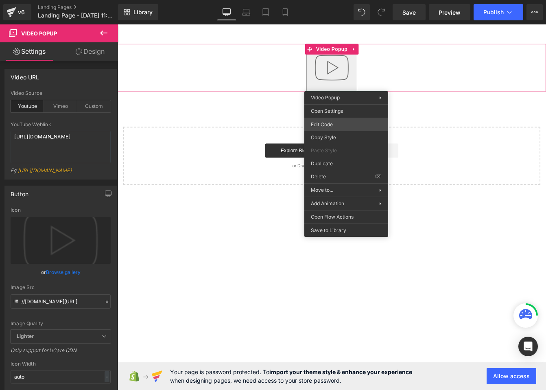
click at [342, 0] on div "Video Popup You are previewing how the will restyle your page. You can not edit…" at bounding box center [273, 0] width 546 height 0
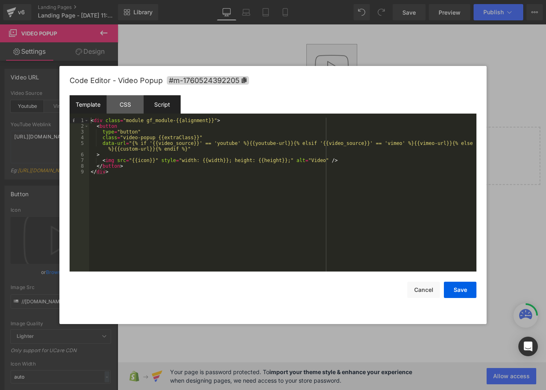
click at [155, 102] on div "Script" at bounding box center [162, 104] width 37 height 18
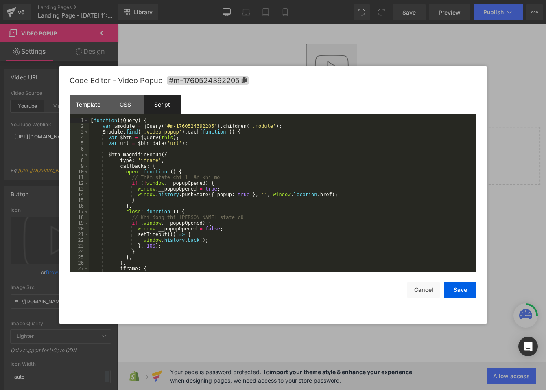
click at [155, 159] on div "( function ( jQuery ) { var $module = jQuery ( '#m-1760524392205' ) . children …" at bounding box center [281, 200] width 384 height 165
click at [221, 145] on div "( function ( jQuery ) { var $module = jQuery ( '#m-1760524392205' ) . children …" at bounding box center [281, 200] width 384 height 165
click at [208, 142] on div "( function ( jQuery ) { var $module = jQuery ( '#m-1760524392205' ) . children …" at bounding box center [281, 200] width 384 height 165
click at [199, 162] on div "( function ( jQuery ) { var $module = jQuery ( '#m-1760524392205' ) . children …" at bounding box center [281, 200] width 384 height 165
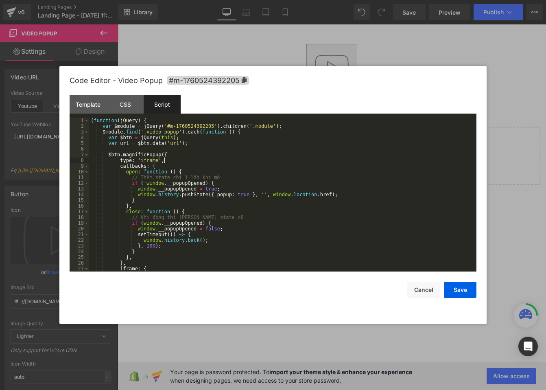
click at [214, 144] on div "( function ( jQuery ) { var $module = jQuery ( '#m-1760524392205' ) . children …" at bounding box center [281, 200] width 384 height 165
click at [213, 138] on div "( function ( jQuery ) { var $module = jQuery ( '#m-1760524392205' ) . children …" at bounding box center [281, 200] width 384 height 165
click at [215, 156] on div "( function ( jQuery ) { var $module = jQuery ( '#m-1760524392205' ) . children …" at bounding box center [281, 200] width 384 height 165
click at [209, 169] on div "( function ( jQuery ) { var $module = jQuery ( '#m-1760524392205' ) . children …" at bounding box center [281, 200] width 384 height 165
click at [207, 151] on div "( function ( jQuery ) { var $module = jQuery ( '#m-1760524392205' ) . children …" at bounding box center [281, 200] width 384 height 165
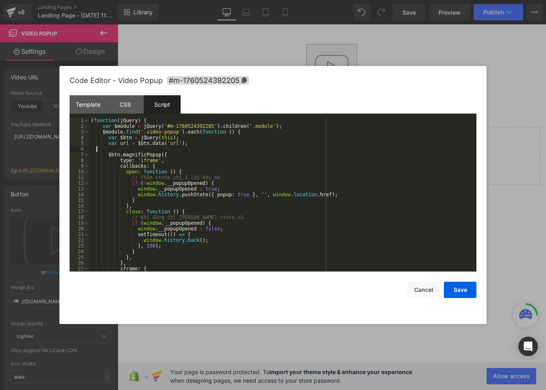
click at [223, 147] on div "( function ( jQuery ) { var $module = jQuery ( '#m-1760524392205' ) . children …" at bounding box center [281, 200] width 384 height 165
click at [150, 160] on div "( function ( jQuery ) { var $module = jQuery ( '#m-1760524392205' ) . children …" at bounding box center [281, 200] width 384 height 165
click at [174, 153] on div "( function ( jQuery ) { var $module = jQuery ( '#m-1760524392205' ) . children …" at bounding box center [281, 200] width 384 height 165
click at [198, 145] on div "( function ( jQuery ) { var $module = jQuery ( '#m-1760524392205' ) . children …" at bounding box center [281, 200] width 384 height 165
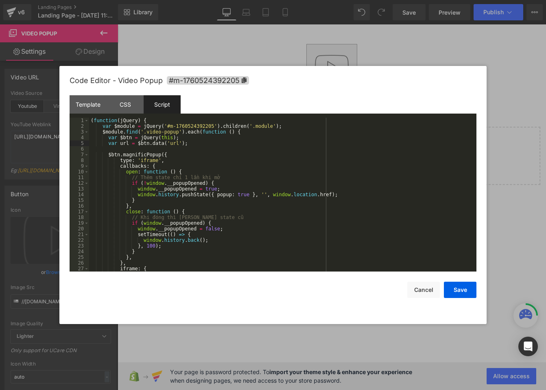
click at [221, 144] on div "( function ( jQuery ) { var $module = jQuery ( '#m-1760524392205' ) . children …" at bounding box center [281, 200] width 384 height 165
click at [371, 194] on div "( function ( jQuery ) { var $module = jQuery ( '#m-1760524392205' ) . children …" at bounding box center [281, 200] width 384 height 165
click at [328, 171] on div "( function ( jQuery ) { var $module = jQuery ( '#m-1760524392205' ) . children …" at bounding box center [281, 200] width 384 height 165
click at [313, 162] on div "( function ( jQuery ) { var $module = jQuery ( '#m-1760524392205' ) . children …" at bounding box center [281, 200] width 384 height 165
click at [350, 184] on div "( function ( jQuery ) { var $module = jQuery ( '#m-1760524392205' ) . children …" at bounding box center [281, 200] width 384 height 165
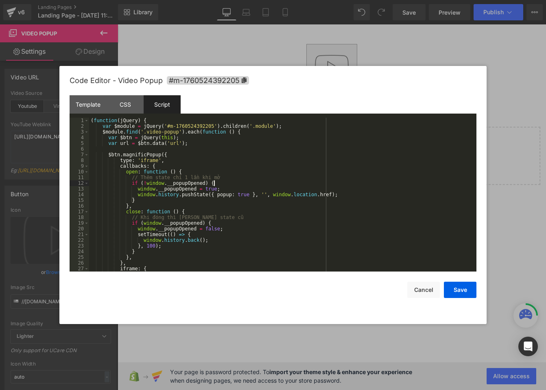
click at [308, 182] on div "( function ( jQuery ) { var $module = jQuery ( '#m-1760524392205' ) . children …" at bounding box center [281, 200] width 384 height 165
click at [244, 176] on div "( function ( jQuery ) { var $module = jQuery ( '#m-1760524392205' ) . children …" at bounding box center [281, 200] width 384 height 165
click at [206, 176] on div "( function ( jQuery ) { var $module = jQuery ( '#m-1760524392205' ) . children …" at bounding box center [281, 200] width 384 height 165
click at [186, 169] on div "( function ( jQuery ) { var $module = jQuery ( '#m-1760524392205' ) . children …" at bounding box center [281, 200] width 384 height 165
click at [168, 164] on div "( function ( jQuery ) { var $module = jQuery ( '#m-1760524392205' ) . children …" at bounding box center [281, 200] width 384 height 165
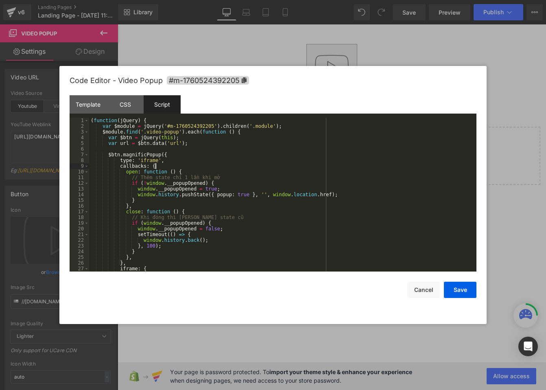
click at [178, 158] on div "( function ( jQuery ) { var $module = jQuery ( '#m-1760524392205' ) . children …" at bounding box center [281, 200] width 384 height 165
click at [300, 198] on div "( function ( jQuery ) { var $module = jQuery ( '#m-1760524392205' ) . children …" at bounding box center [281, 200] width 384 height 165
click at [204, 142] on div "( function ( jQuery ) { var $module = jQuery ( '#m-1760524392205' ) . children …" at bounding box center [281, 200] width 384 height 165
click at [290, 184] on div "( function ( jQuery ) { var $module = jQuery ( '#m-1760524392205' ) . children …" at bounding box center [281, 200] width 384 height 165
click at [230, 189] on div "( function ( jQuery ) { var $module = jQuery ( '#m-1760524392205' ) . children …" at bounding box center [281, 200] width 384 height 165
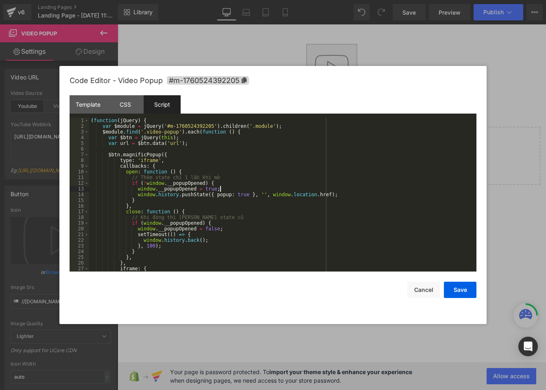
click at [218, 181] on div "( function ( jQuery ) { var $module = jQuery ( '#m-1760524392205' ) . children …" at bounding box center [281, 200] width 384 height 165
click at [234, 177] on div "( function ( jQuery ) { var $module = jQuery ( '#m-1760524392205' ) . children …" at bounding box center [281, 200] width 384 height 165
click at [189, 171] on div "( function ( jQuery ) { var $module = jQuery ( '#m-1760524392205' ) . children …" at bounding box center [281, 200] width 384 height 165
click at [228, 175] on div "( function ( jQuery ) { var $module = jQuery ( '#m-1760524392205' ) . children …" at bounding box center [281, 200] width 384 height 165
drag, startPoint x: 227, startPoint y: 176, endPoint x: 213, endPoint y: 171, distance: 14.4
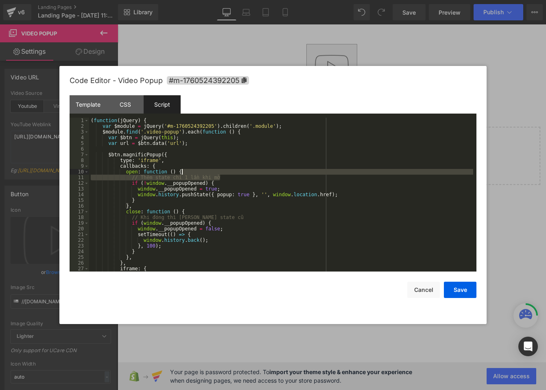
click at [213, 171] on div "( function ( jQuery ) { var $module = jQuery ( '#m-1760524392205' ) . children …" at bounding box center [281, 200] width 384 height 165
click at [237, 177] on div "( function ( jQuery ) { var $module = jQuery ( '#m-1760524392205' ) . children …" at bounding box center [281, 200] width 384 height 165
drag, startPoint x: 228, startPoint y: 175, endPoint x: 223, endPoint y: 171, distance: 6.4
click at [223, 171] on div "( function ( jQuery ) { var $module = jQuery ( '#m-1760524392205' ) . children …" at bounding box center [281, 200] width 384 height 165
click at [236, 179] on div "( function ( jQuery ) { var $module = jQuery ( '#m-1760524392205' ) . children …" at bounding box center [281, 200] width 384 height 165
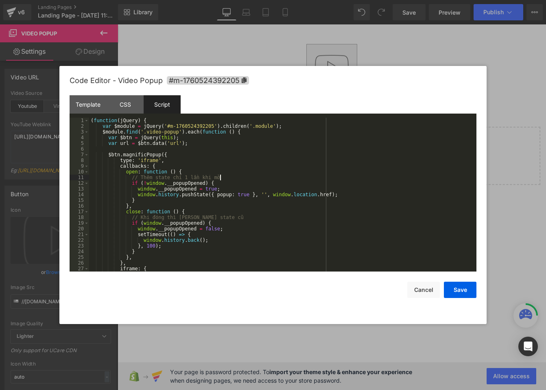
click at [223, 212] on div "( function ( jQuery ) { var $module = jQuery ( '#m-1760524392205' ) . children …" at bounding box center [281, 200] width 384 height 165
click at [191, 209] on div "( function ( jQuery ) { var $module = jQuery ( '#m-1760524392205' ) . children …" at bounding box center [281, 200] width 384 height 165
click at [151, 211] on div "( function ( jQuery ) { var $module = jQuery ( '#m-1760524392205' ) . children …" at bounding box center [281, 200] width 384 height 165
click at [136, 204] on div "( function ( jQuery ) { var $module = jQuery ( '#m-1760524392205' ) . children …" at bounding box center [281, 200] width 384 height 165
click at [207, 212] on div "( function ( jQuery ) { var $module = jQuery ( '#m-1760524392205' ) . children …" at bounding box center [281, 200] width 384 height 165
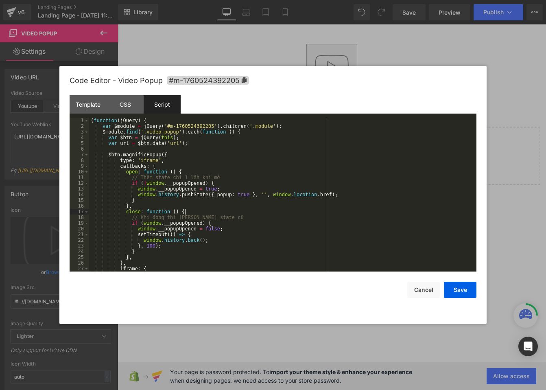
click at [185, 208] on div "( function ( jQuery ) { var $module = jQuery ( '#m-1760524392205' ) . children …" at bounding box center [281, 200] width 384 height 165
click at [167, 201] on div "( function ( jQuery ) { var $module = jQuery ( '#m-1760524392205' ) . children …" at bounding box center [281, 200] width 384 height 165
click at [251, 195] on div "( function ( jQuery ) { var $module = jQuery ( '#m-1760524392205' ) . children …" at bounding box center [281, 200] width 384 height 165
click at [298, 193] on div "( function ( jQuery ) { var $module = jQuery ( '#m-1760524392205' ) . children …" at bounding box center [281, 200] width 384 height 165
click at [345, 196] on div "( function ( jQuery ) { var $module = jQuery ( '#m-1760524392205' ) . children …" at bounding box center [281, 200] width 384 height 165
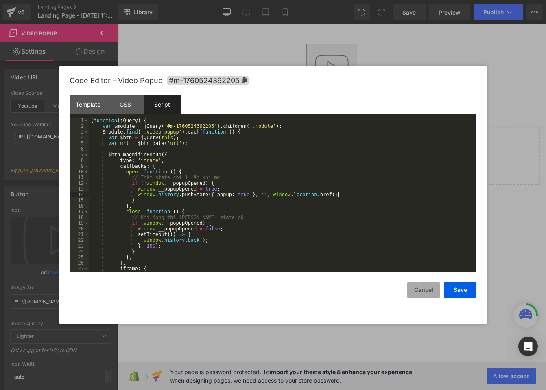
click at [422, 293] on button "Cancel" at bounding box center [423, 290] width 33 height 16
